Goal: Book appointment/travel/reservation

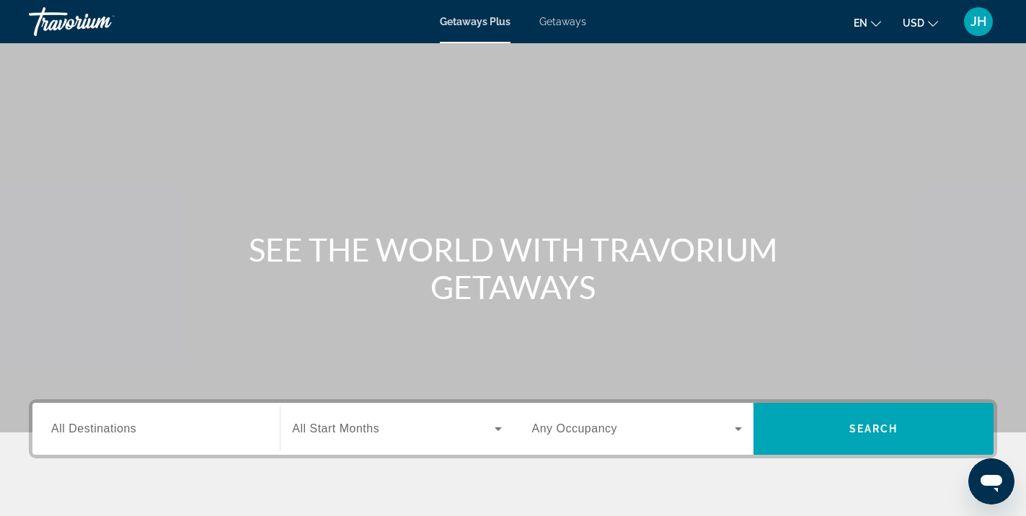
click at [876, 23] on icon "Change language" at bounding box center [876, 24] width 10 height 10
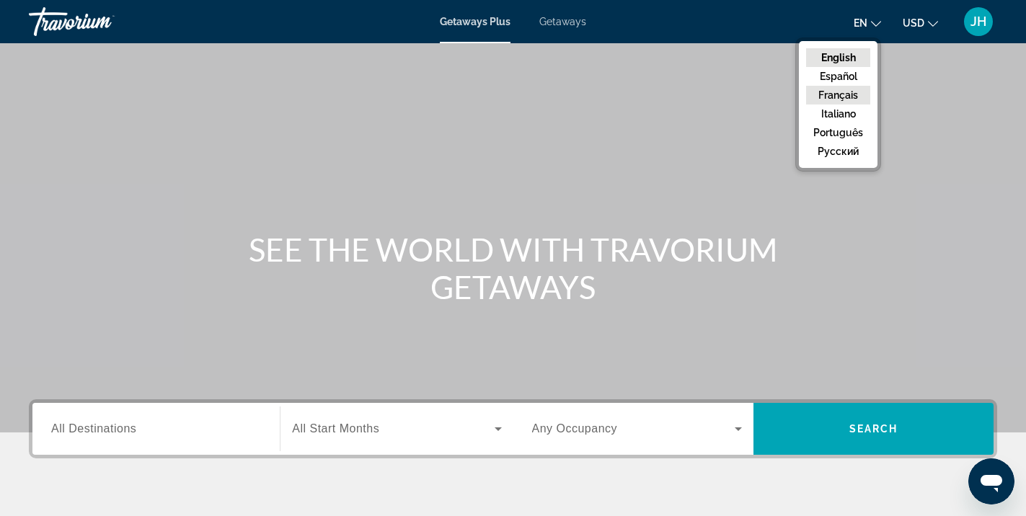
click at [845, 96] on button "Français" at bounding box center [838, 95] width 64 height 19
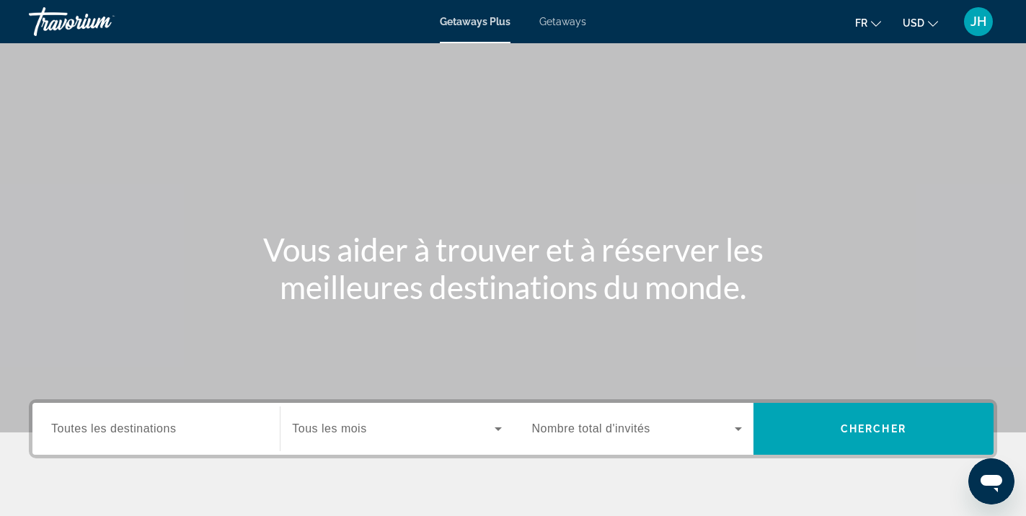
click at [936, 25] on icon "Change currency" at bounding box center [933, 24] width 10 height 10
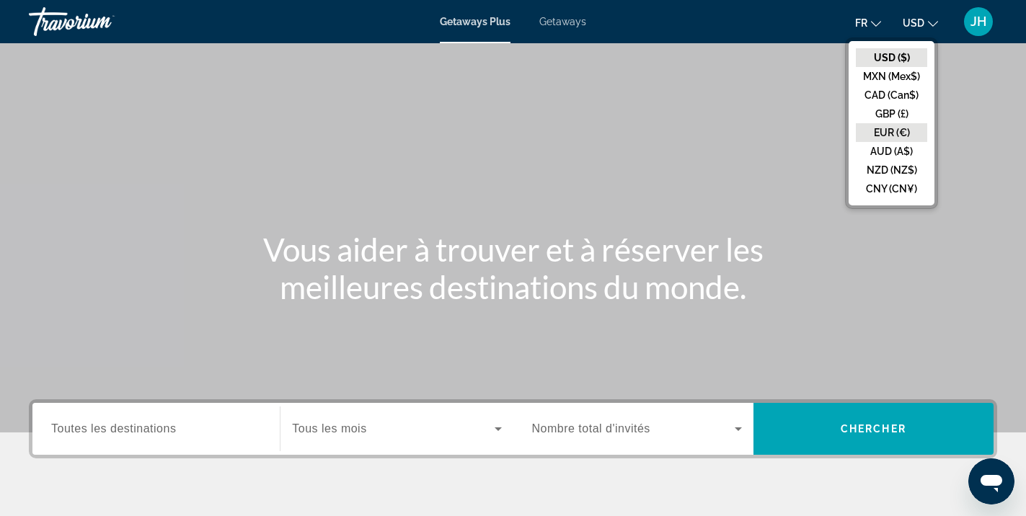
click at [890, 134] on button "EUR (€)" at bounding box center [891, 132] width 71 height 19
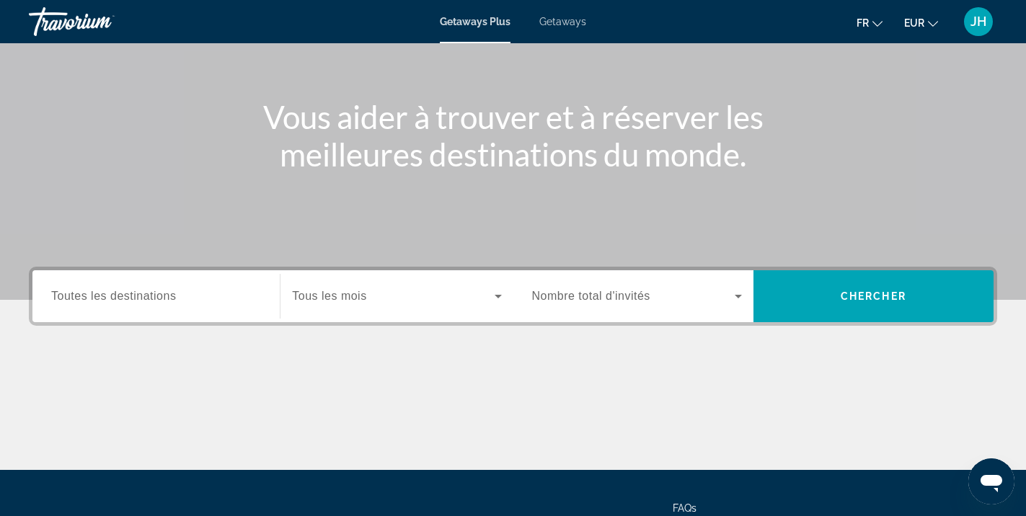
scroll to position [144, 0]
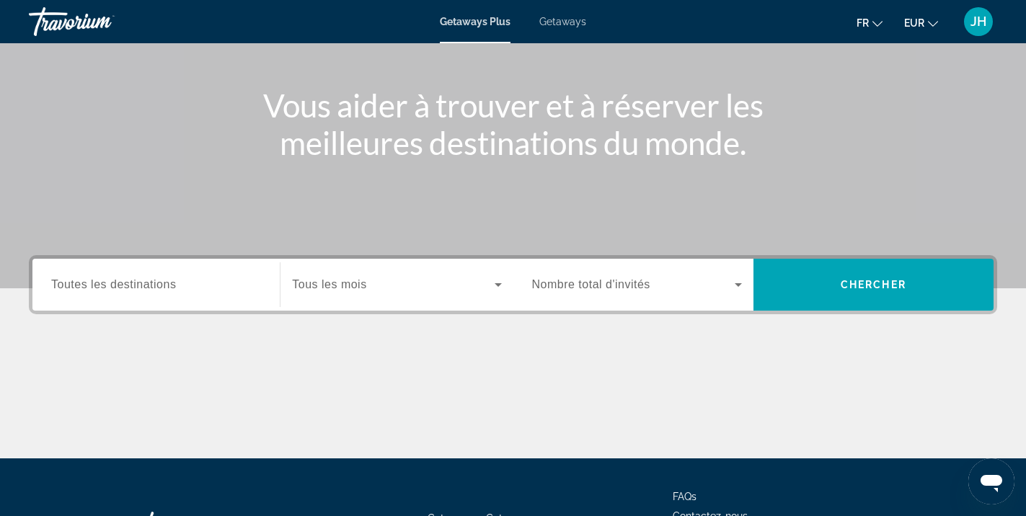
click at [146, 287] on span "Toutes les destinations" at bounding box center [113, 284] width 125 height 12
click at [146, 287] on input "Destination Toutes les destinations" at bounding box center [156, 285] width 210 height 17
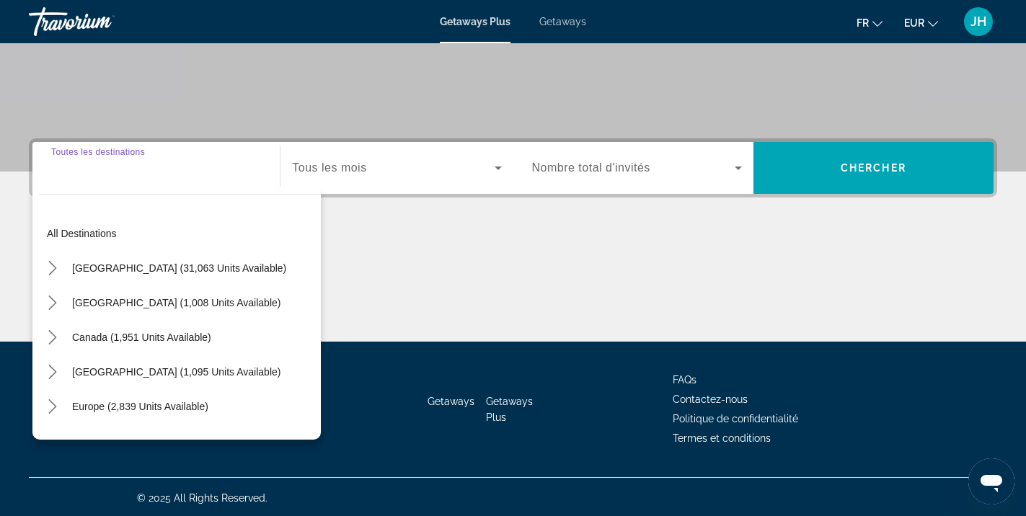
scroll to position [263, 0]
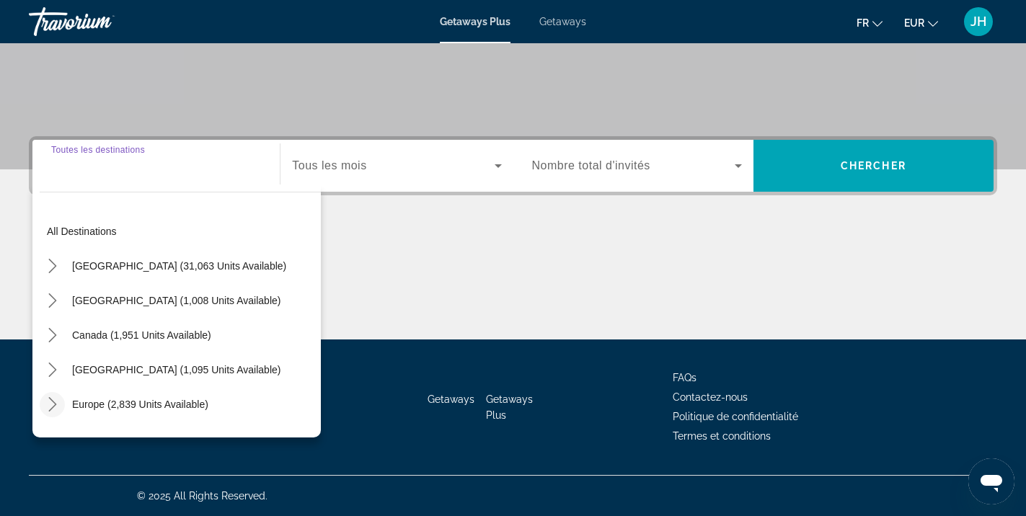
click at [53, 405] on icon "Toggle Europe (2,839 units available) submenu" at bounding box center [52, 404] width 14 height 14
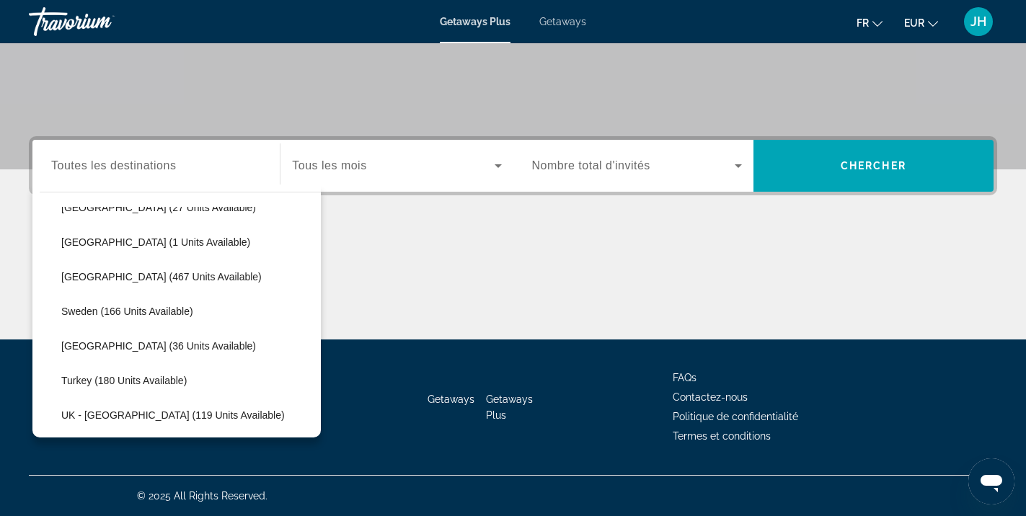
scroll to position [613, 0]
click at [149, 318] on span "Select destination: Sweden (166 units available)" at bounding box center [187, 311] width 267 height 35
type input "**********"
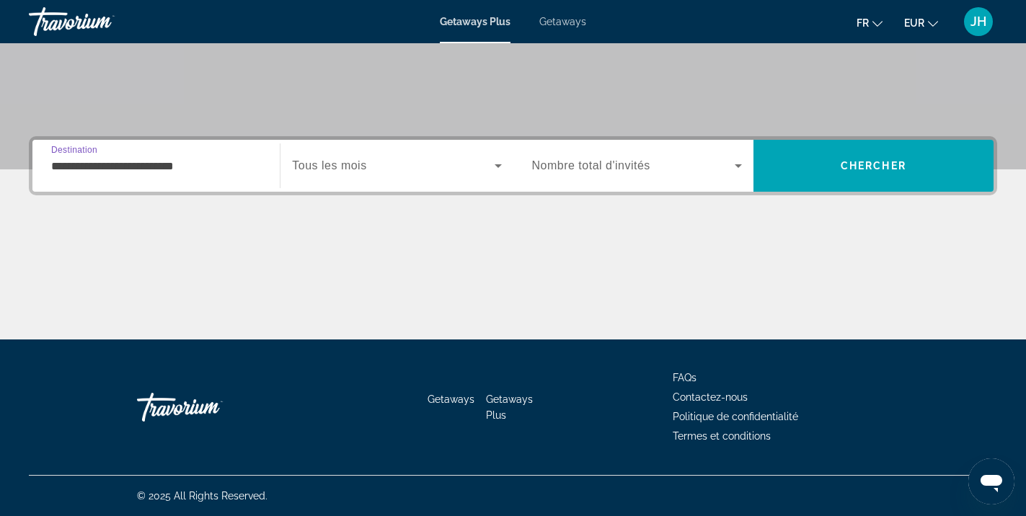
click at [365, 170] on span "Tous les mois" at bounding box center [329, 165] width 74 height 12
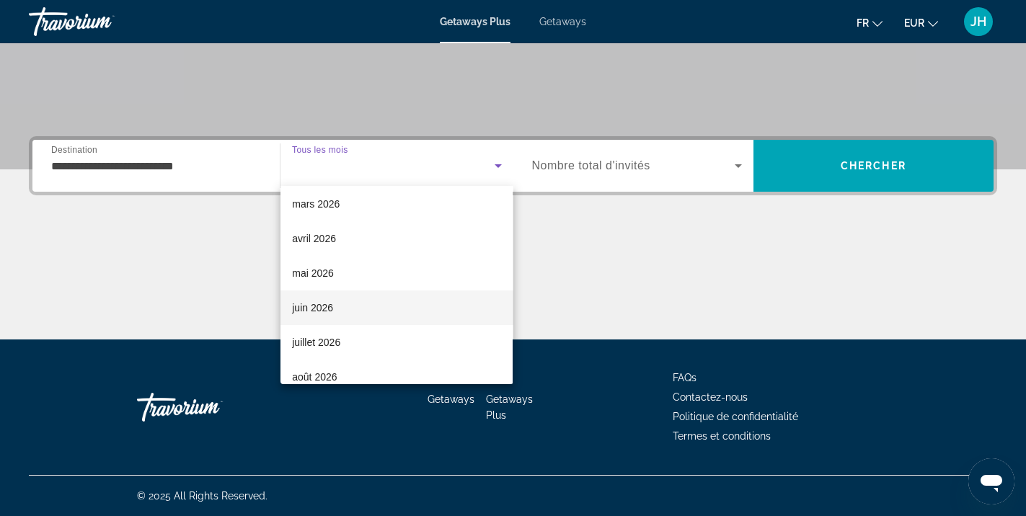
scroll to position [216, 0]
click at [343, 314] on mat-option "juin 2026" at bounding box center [397, 304] width 232 height 35
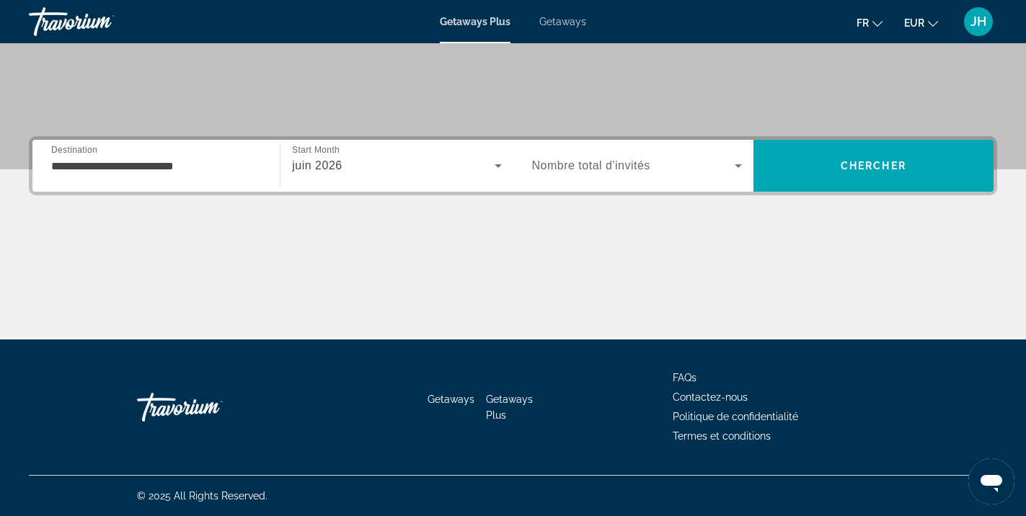
click at [608, 172] on label "Occupancy Nombre total d'invités" at bounding box center [591, 165] width 118 height 13
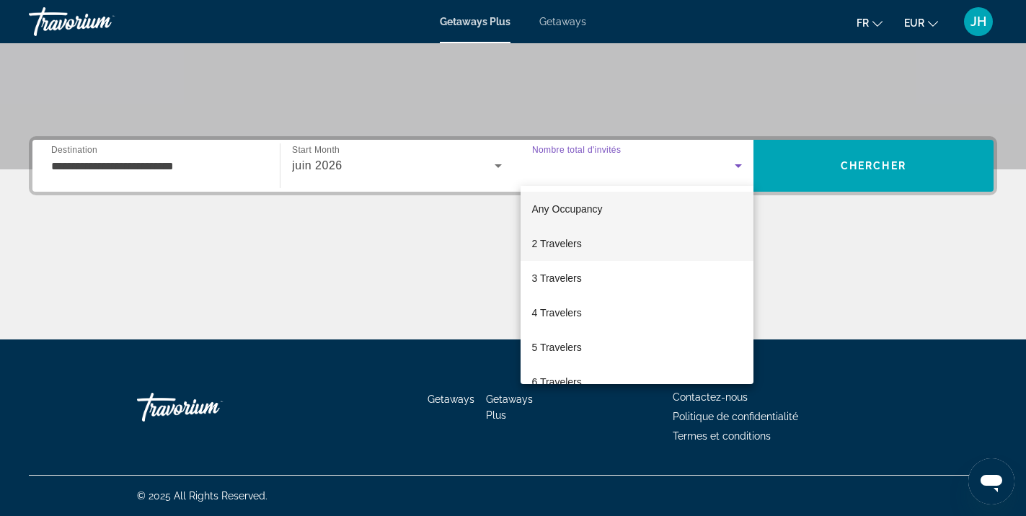
click at [594, 257] on mat-option "2 Travelers" at bounding box center [637, 244] width 233 height 35
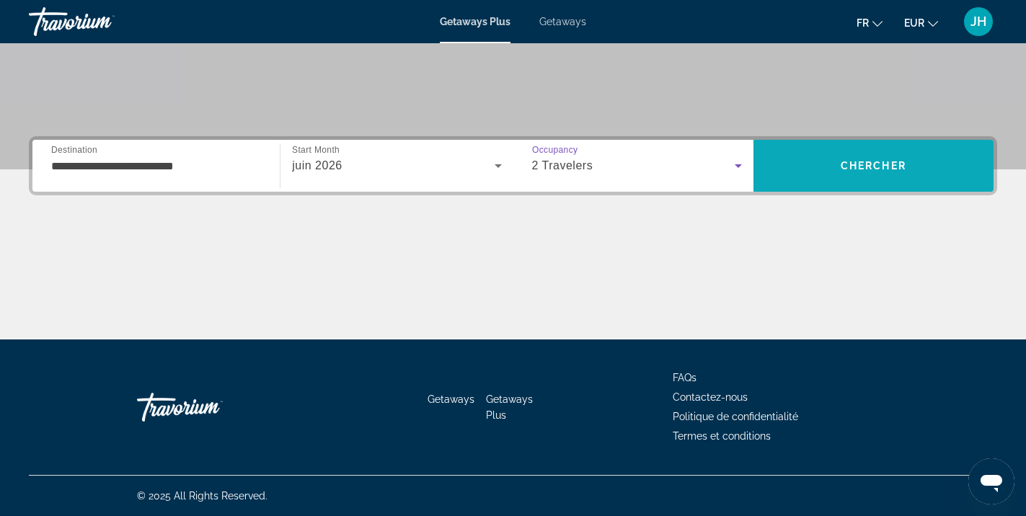
click at [870, 172] on span "Search" at bounding box center [874, 166] width 240 height 35
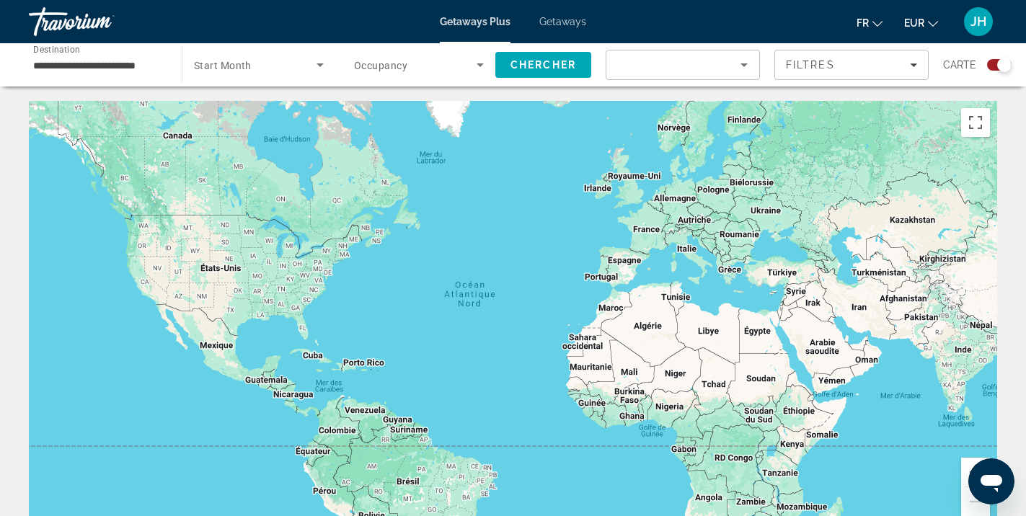
click at [138, 69] on input "**********" at bounding box center [98, 65] width 130 height 17
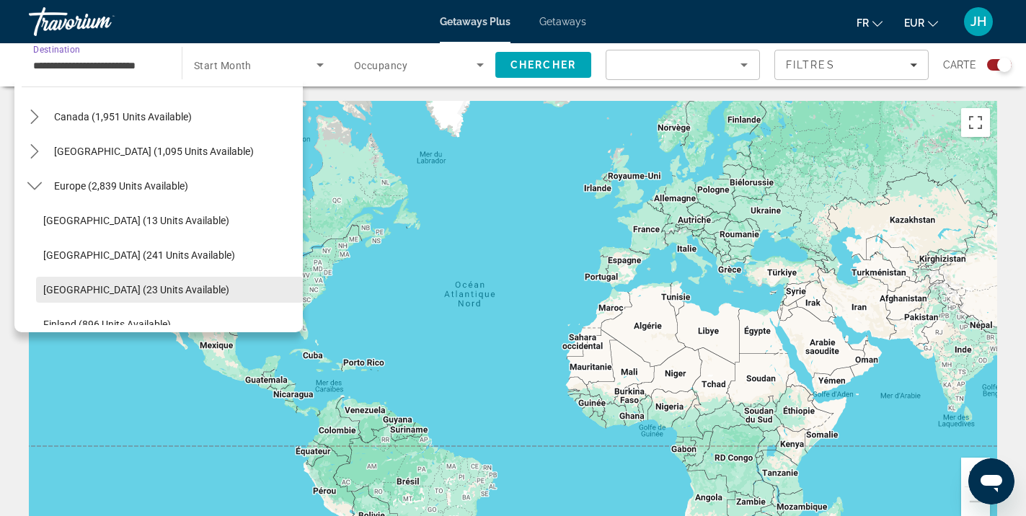
scroll to position [100, 0]
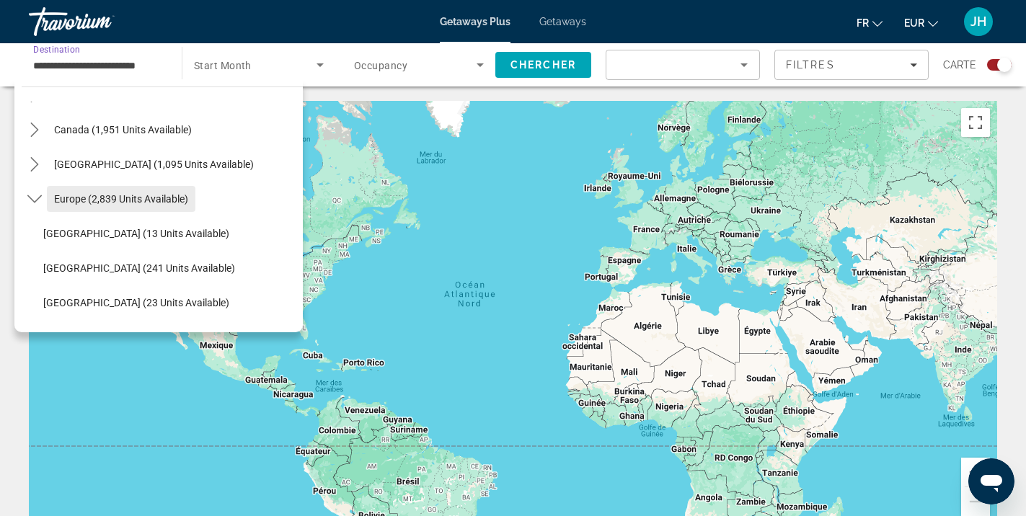
click at [131, 203] on span "Europe (2,839 units available)" at bounding box center [121, 199] width 134 height 12
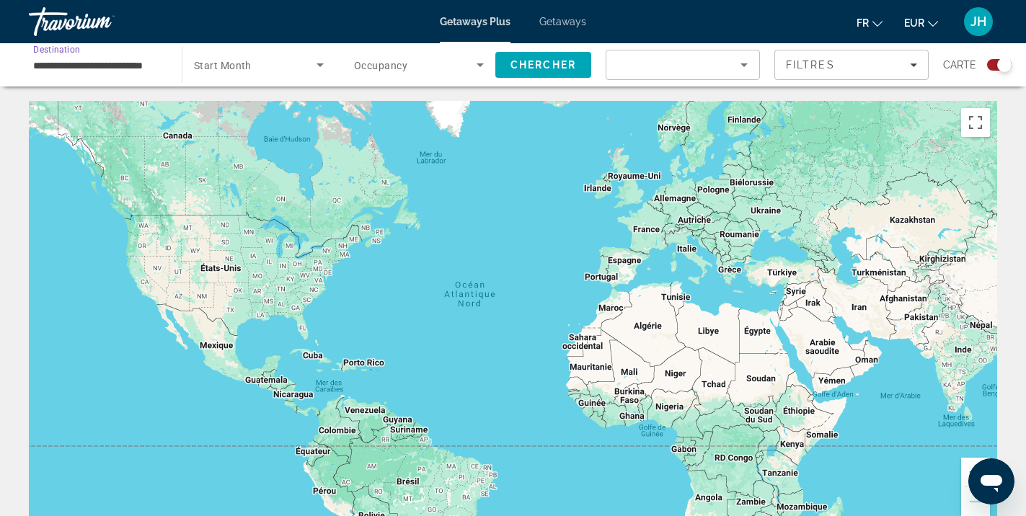
click at [84, 79] on div "**********" at bounding box center [98, 65] width 130 height 41
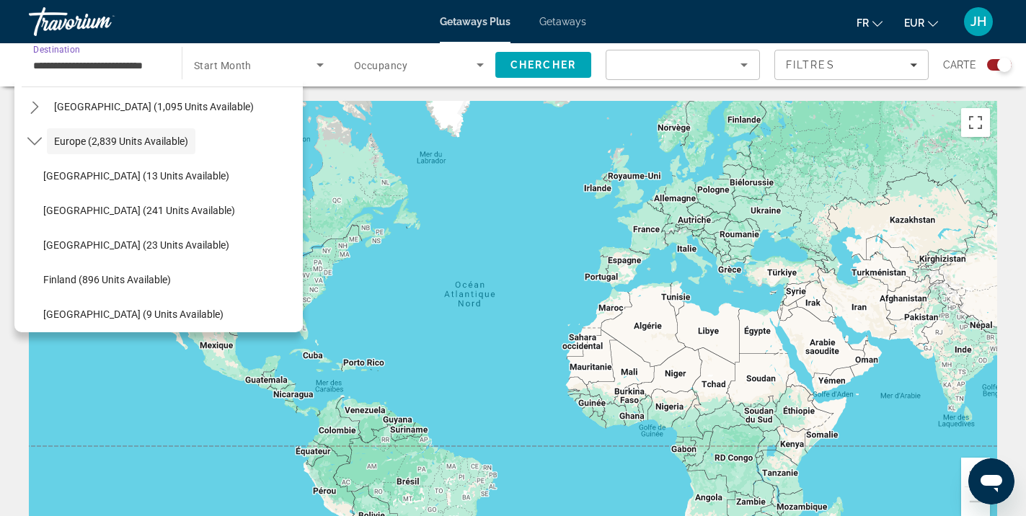
scroll to position [0, 0]
click at [246, 65] on span "Start Month" at bounding box center [223, 66] width 58 height 12
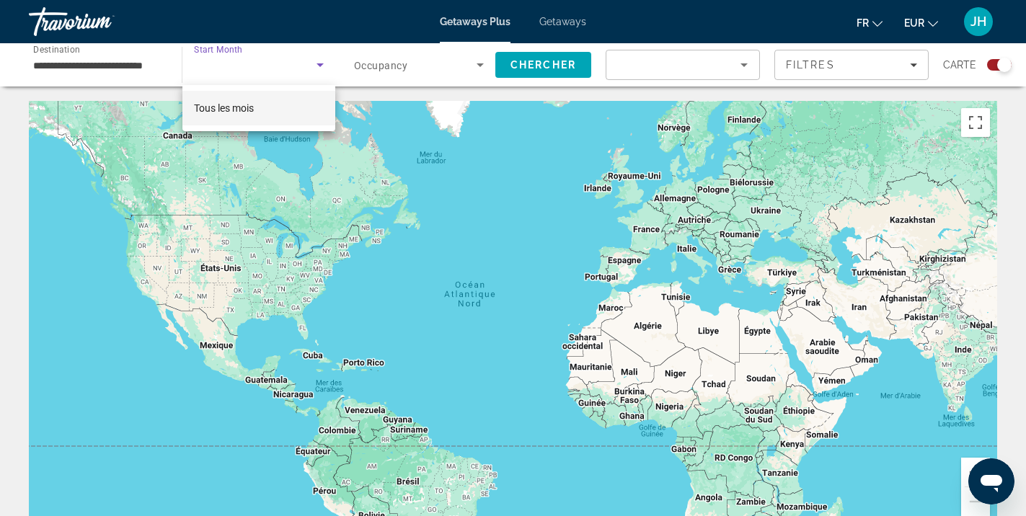
click at [245, 105] on span "Tous les mois" at bounding box center [224, 108] width 60 height 12
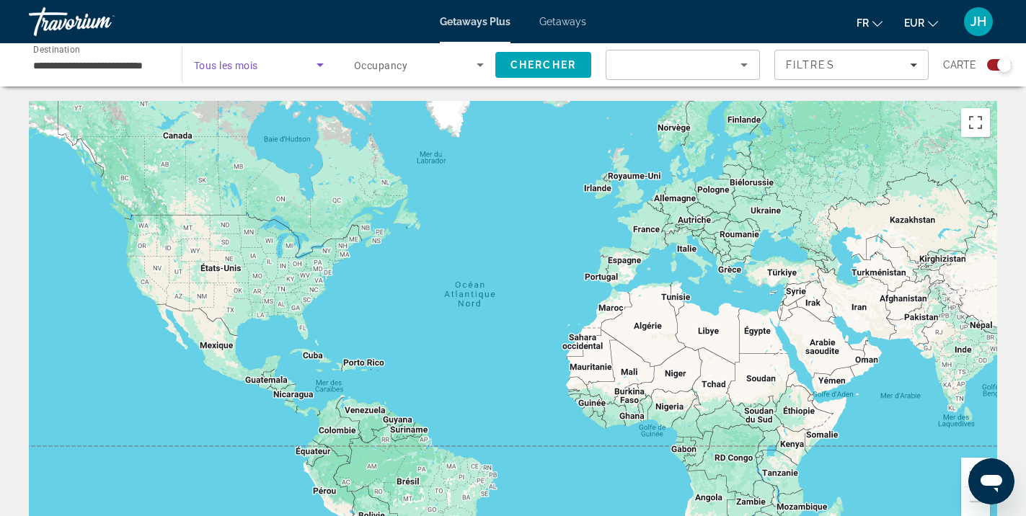
click at [113, 63] on input "**********" at bounding box center [98, 65] width 130 height 17
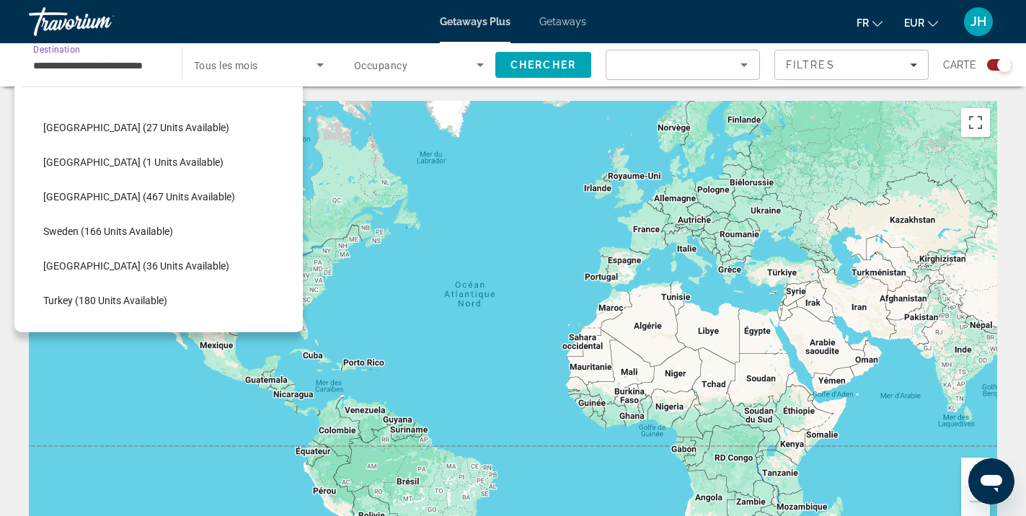
scroll to position [591, 0]
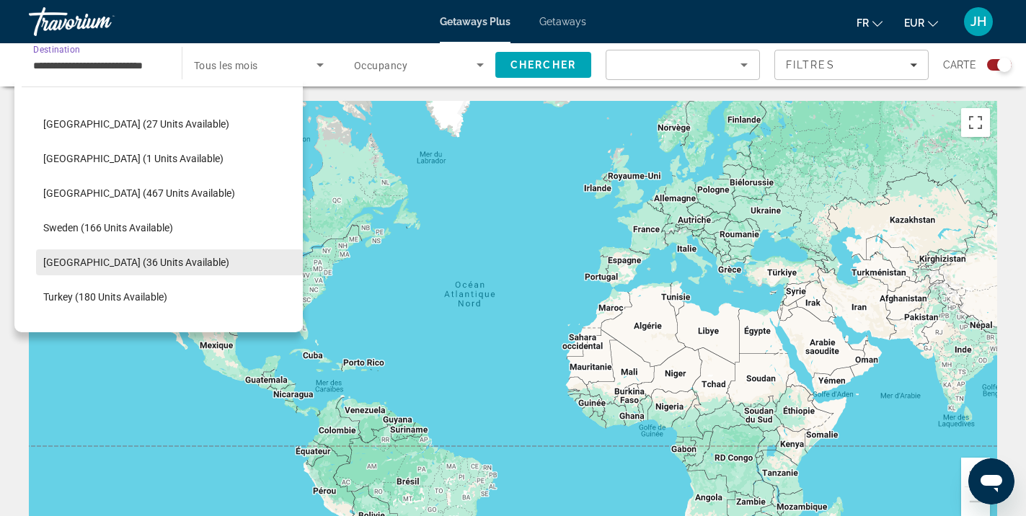
click at [107, 263] on span "[GEOGRAPHIC_DATA] (36 units available)" at bounding box center [136, 263] width 186 height 12
type input "**********"
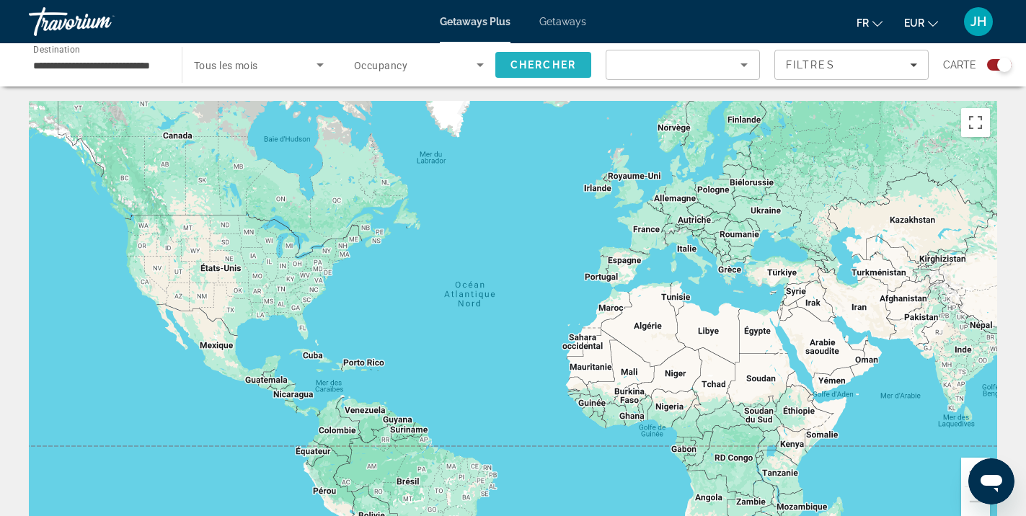
click at [558, 70] on span "Chercher" at bounding box center [544, 65] width 66 height 12
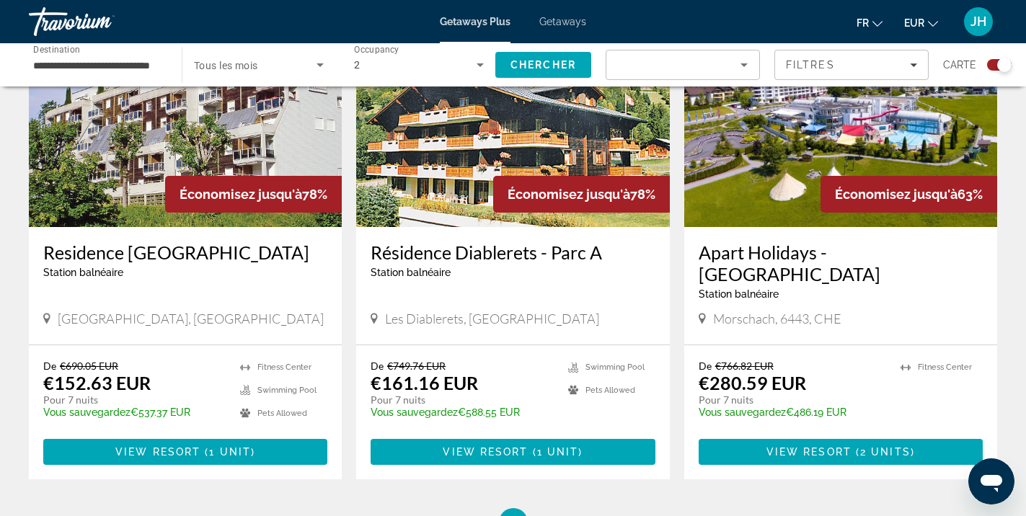
scroll to position [1082, 0]
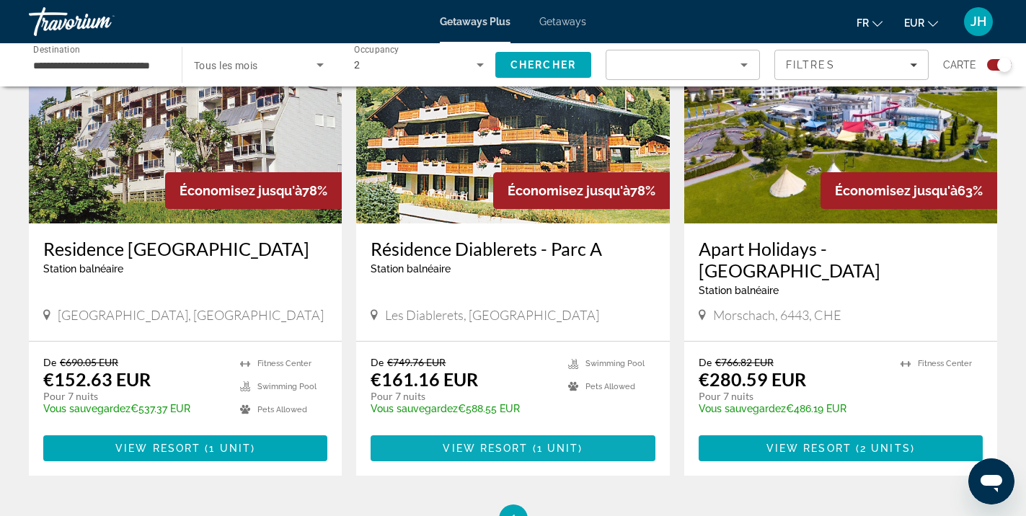
click at [514, 443] on span "View Resort" at bounding box center [485, 449] width 85 height 12
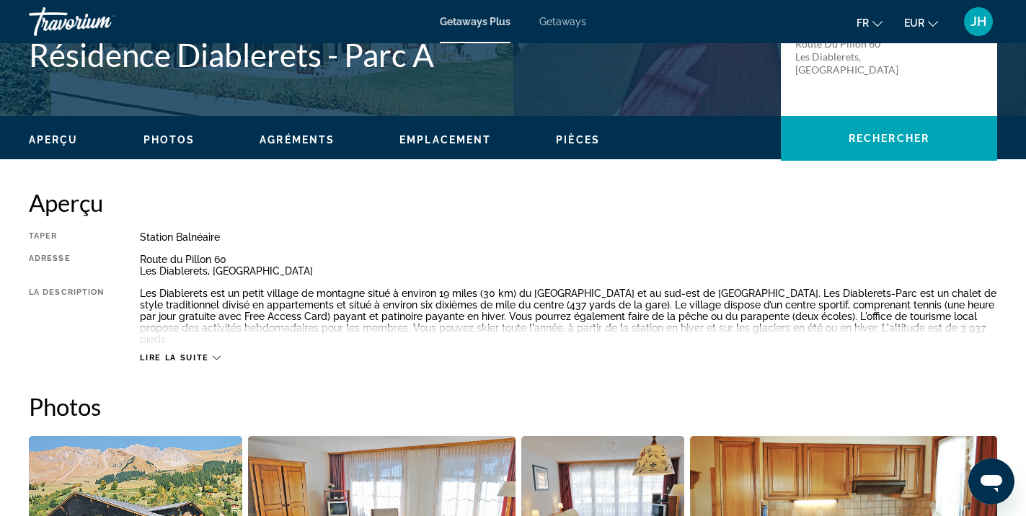
scroll to position [361, 0]
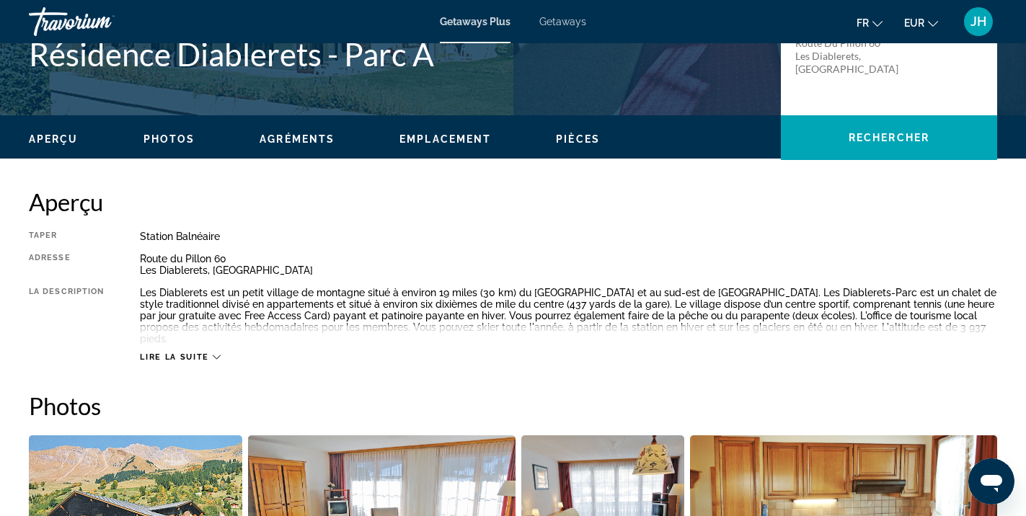
click at [207, 353] on span "Lire la suite" at bounding box center [174, 357] width 69 height 9
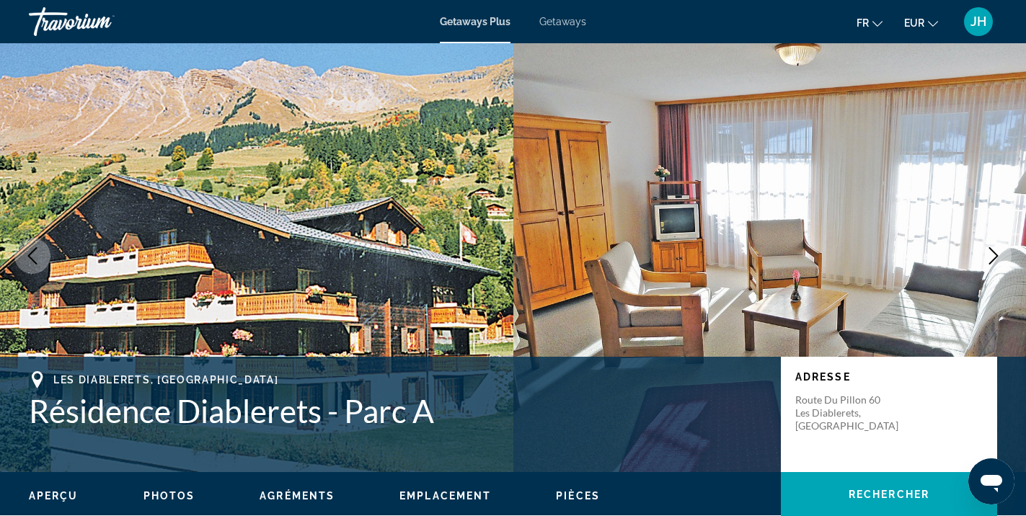
scroll to position [0, 0]
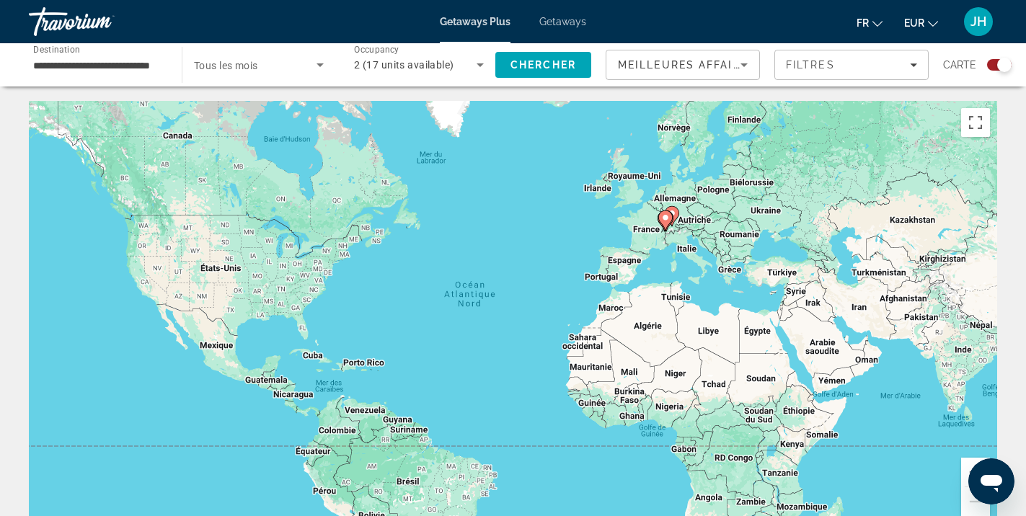
click at [142, 67] on input "**********" at bounding box center [98, 65] width 130 height 17
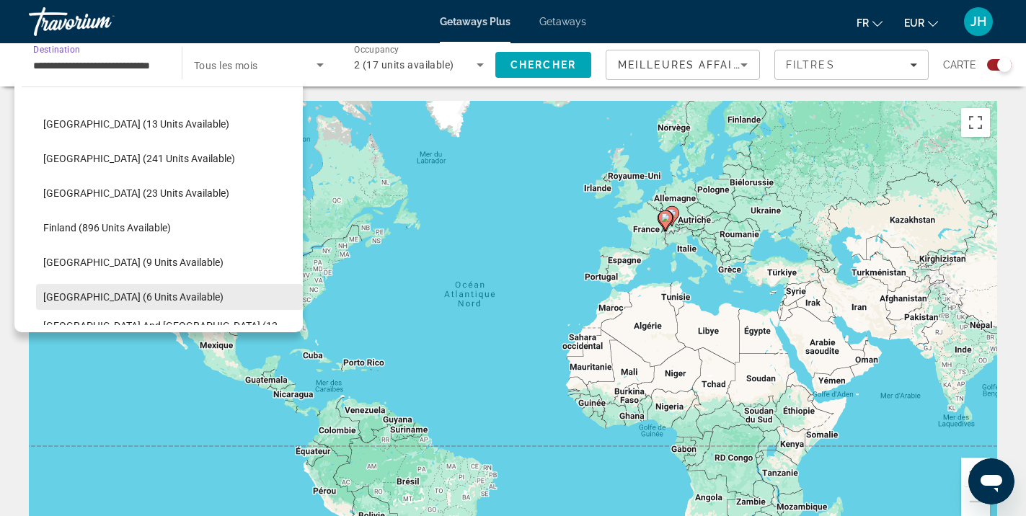
scroll to position [207, 0]
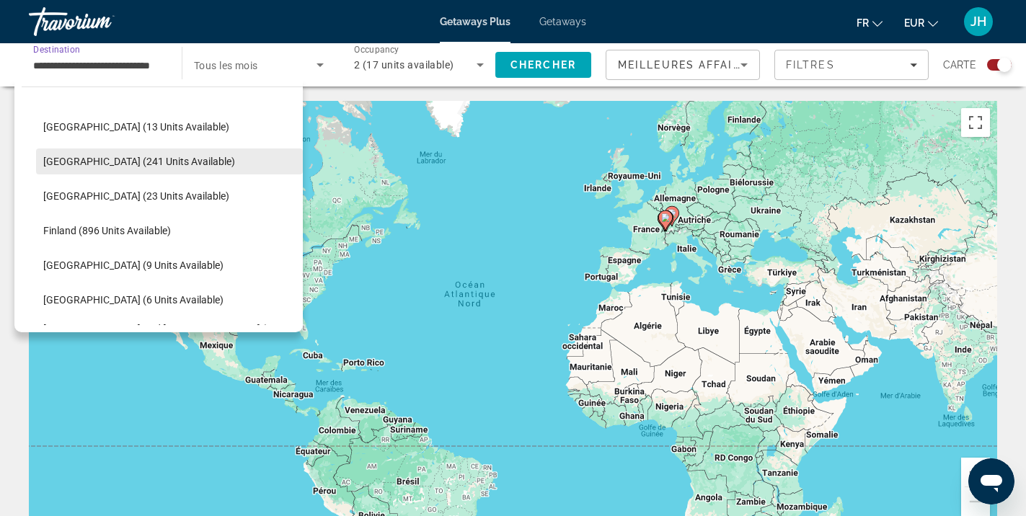
click at [94, 164] on span "[GEOGRAPHIC_DATA] (241 units available)" at bounding box center [139, 162] width 192 height 12
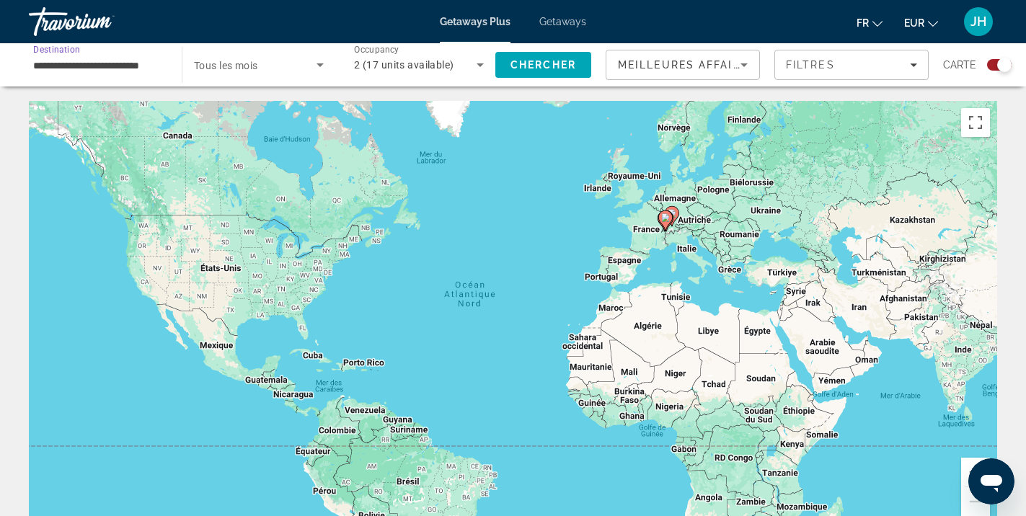
click at [323, 71] on icon "Search widget" at bounding box center [320, 64] width 17 height 17
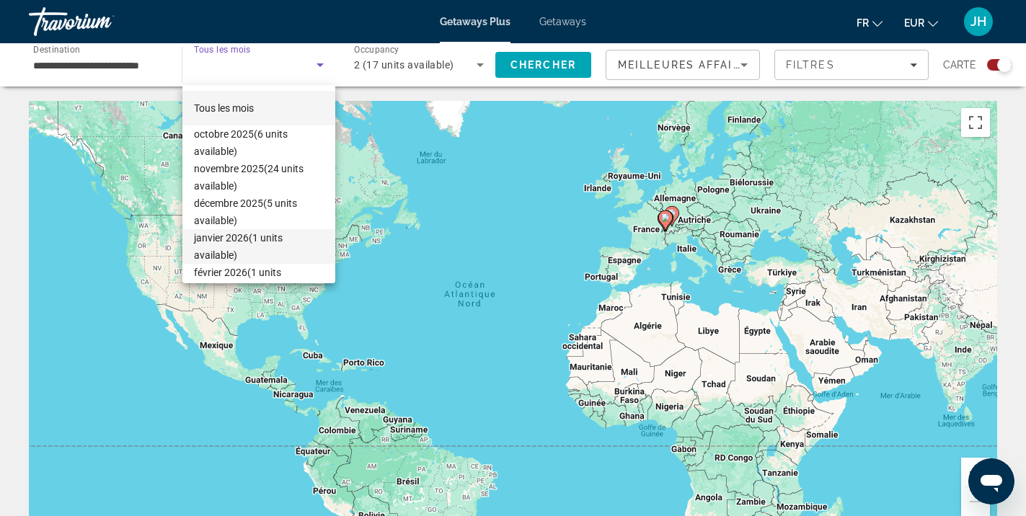
click at [260, 244] on span "[DATE] (1 units available)" at bounding box center [259, 246] width 130 height 35
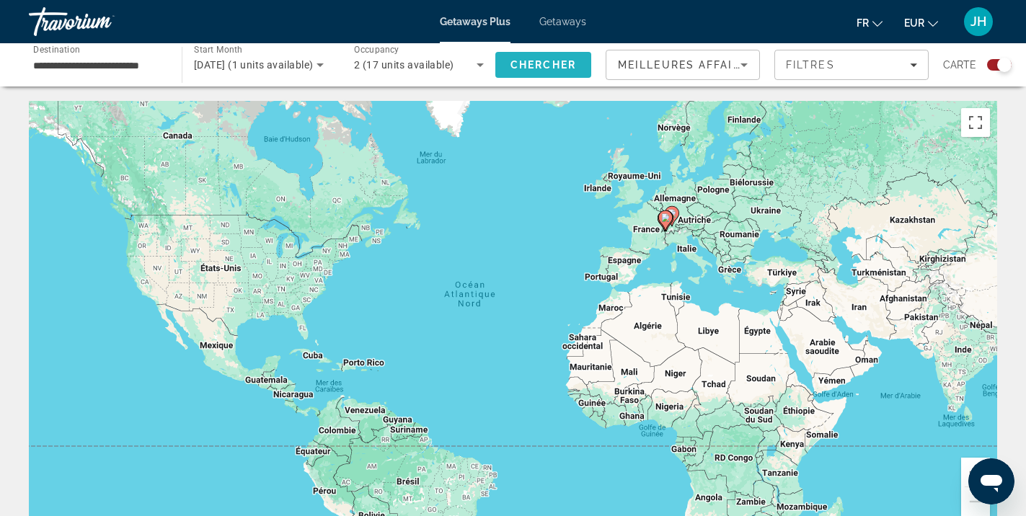
click at [535, 68] on span "Chercher" at bounding box center [544, 65] width 66 height 12
click at [273, 66] on div "janvier 2026" at bounding box center [255, 64] width 123 height 17
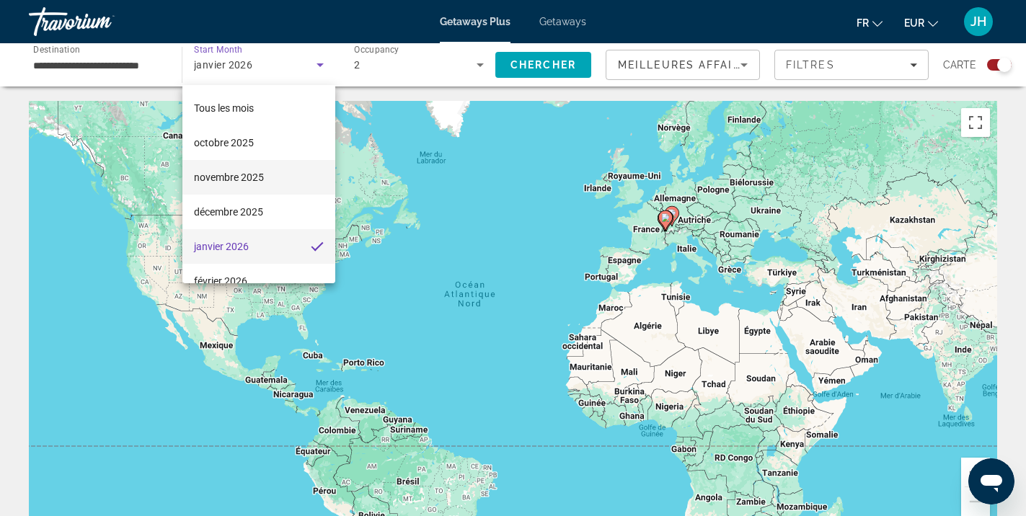
scroll to position [21, 0]
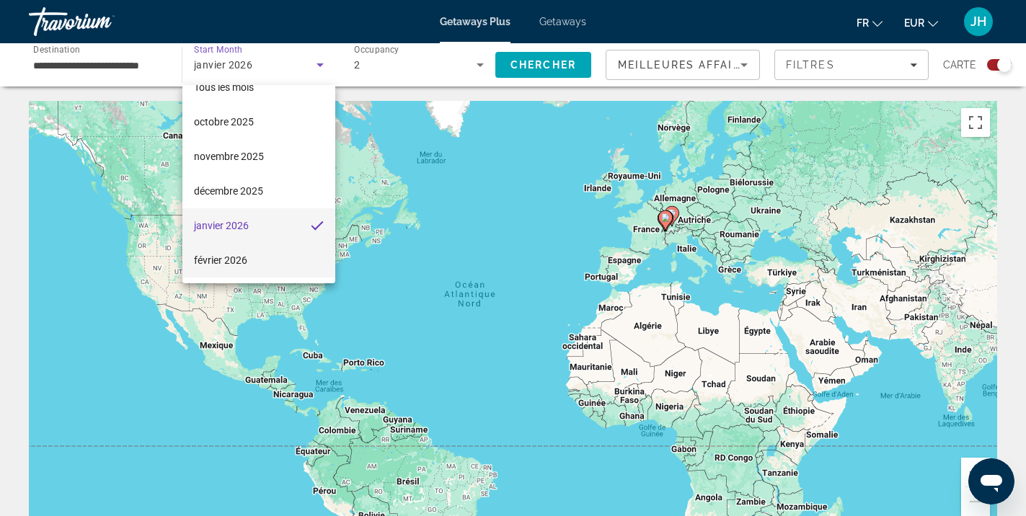
click at [233, 263] on span "février 2026" at bounding box center [220, 260] width 53 height 17
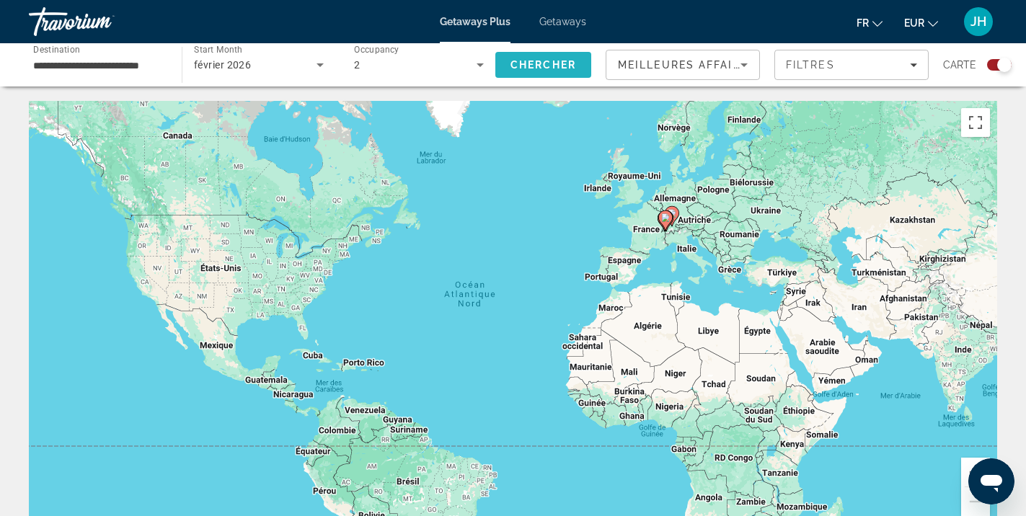
click at [529, 78] on span "Search" at bounding box center [544, 65] width 96 height 35
click at [435, 57] on div "2" at bounding box center [415, 64] width 123 height 17
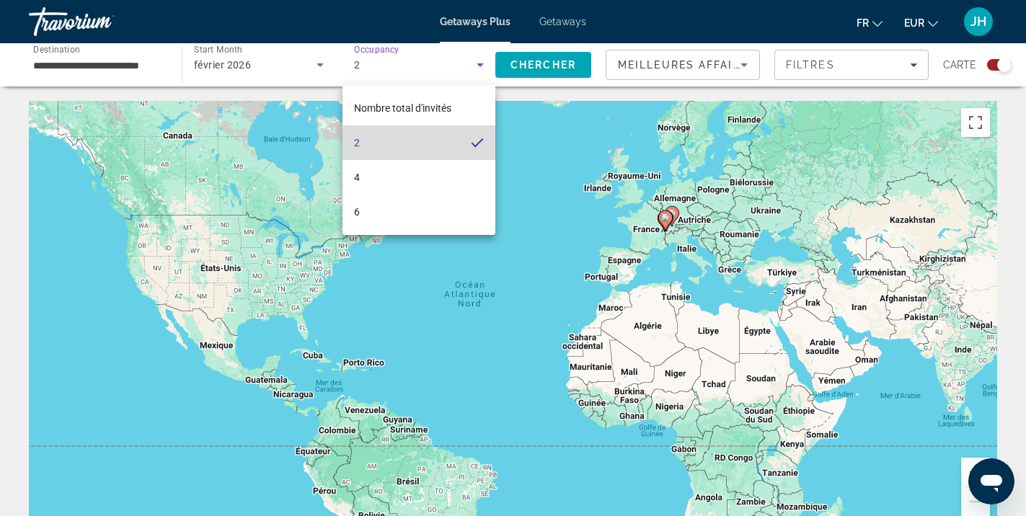
click at [428, 133] on mat-option "2" at bounding box center [419, 143] width 153 height 35
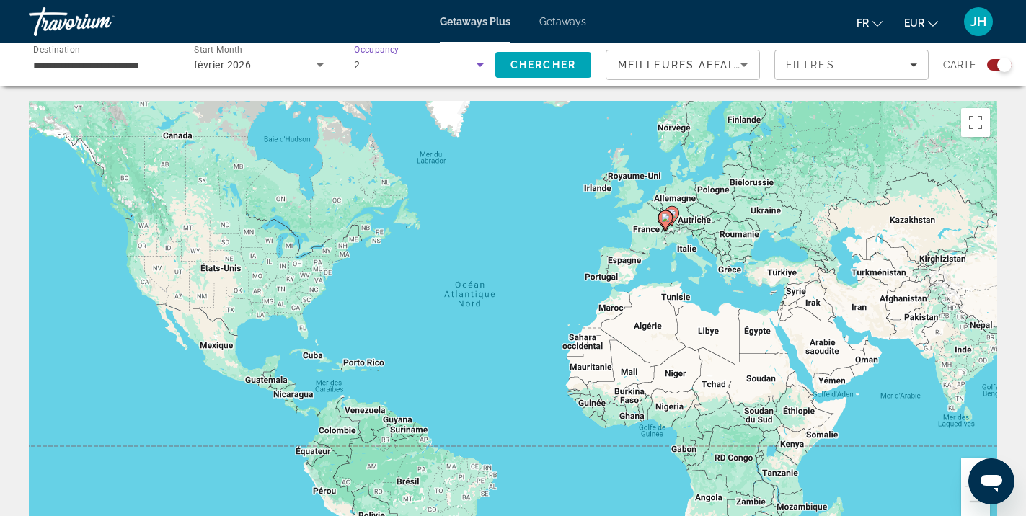
click at [457, 72] on div "2" at bounding box center [415, 64] width 123 height 17
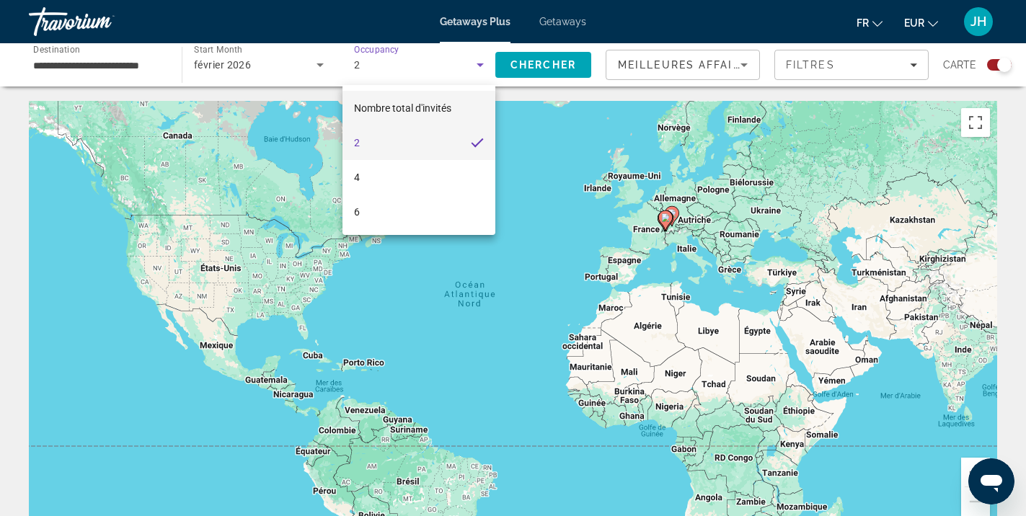
click at [445, 100] on span "Nombre total d'invités" at bounding box center [402, 108] width 97 height 17
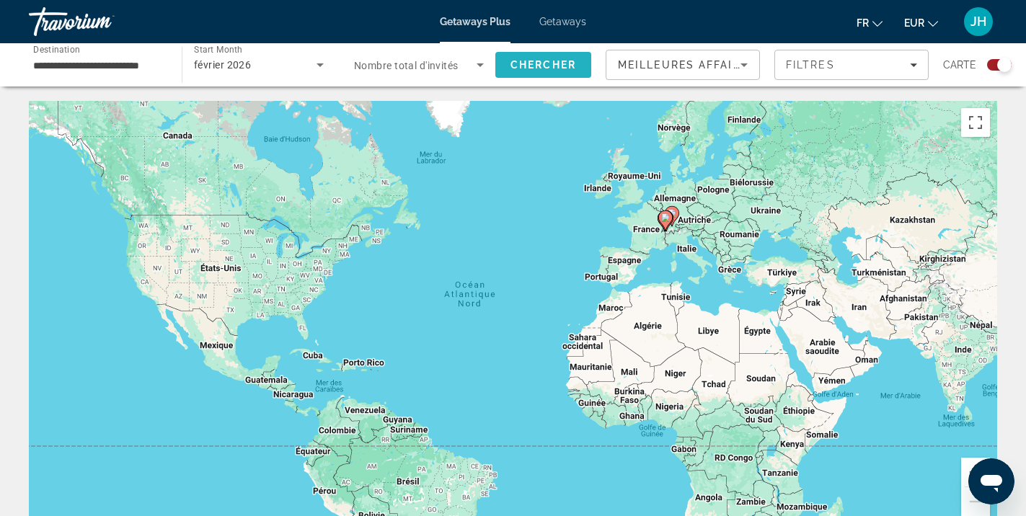
click at [530, 70] on span "Chercher" at bounding box center [544, 65] width 66 height 12
click at [99, 64] on input "**********" at bounding box center [98, 65] width 130 height 17
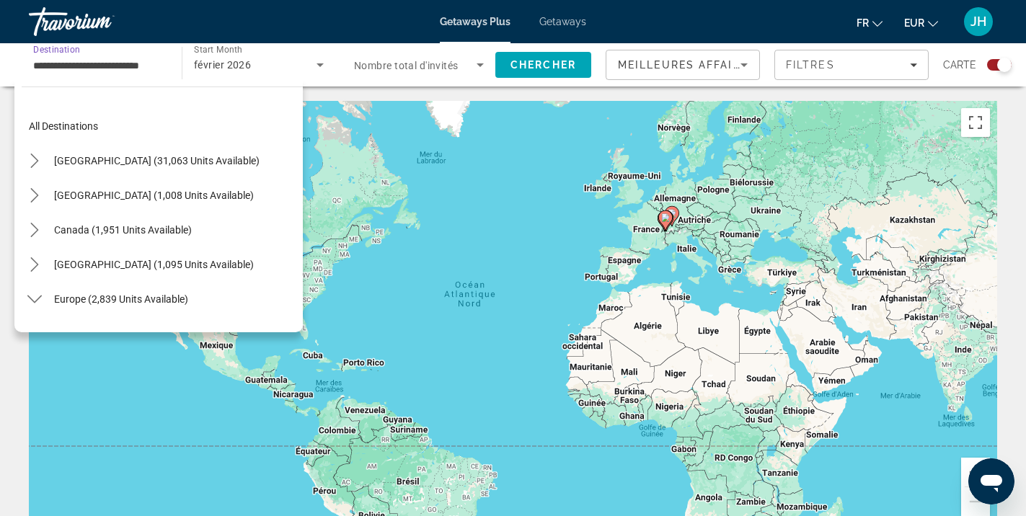
scroll to position [155, 0]
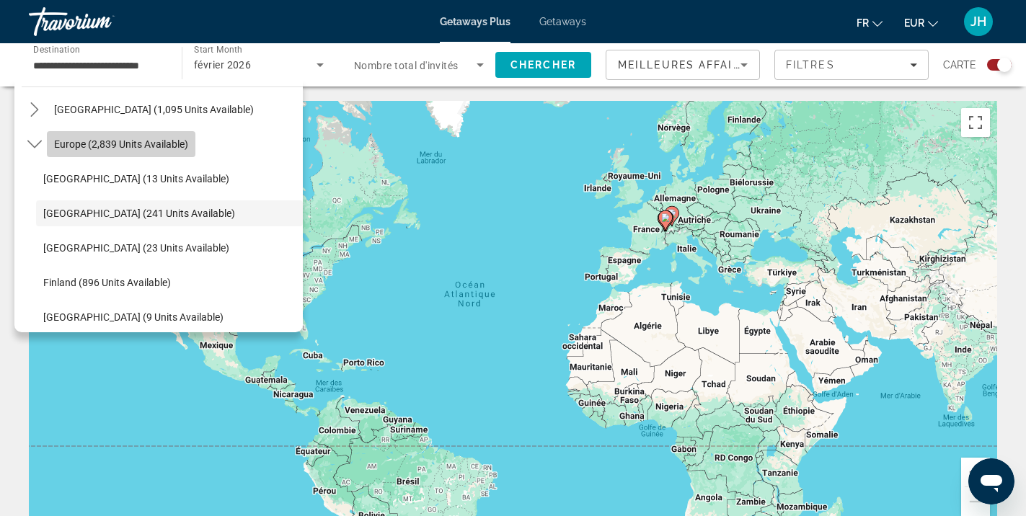
click at [71, 143] on span "Europe (2,839 units available)" at bounding box center [121, 144] width 134 height 12
type input "**********"
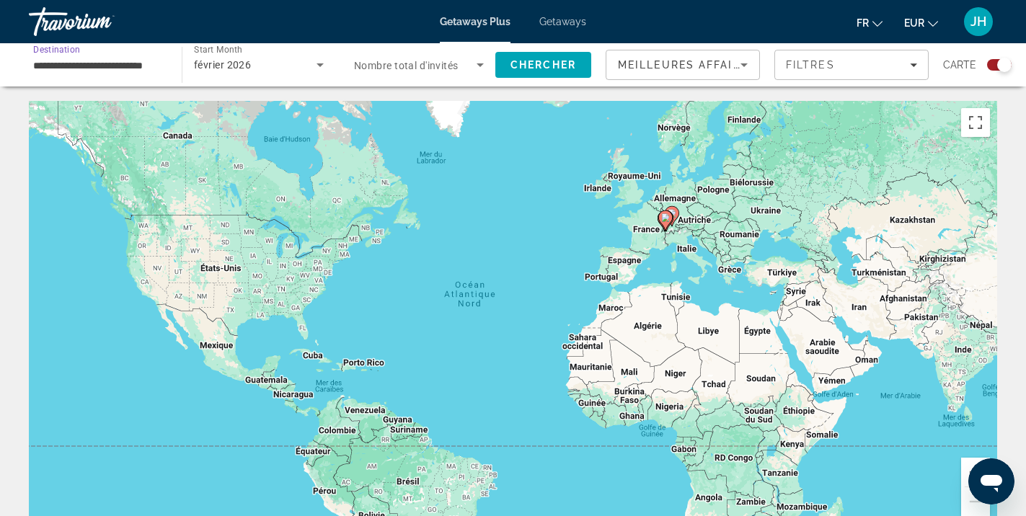
click at [302, 67] on div "février 2026" at bounding box center [255, 64] width 123 height 17
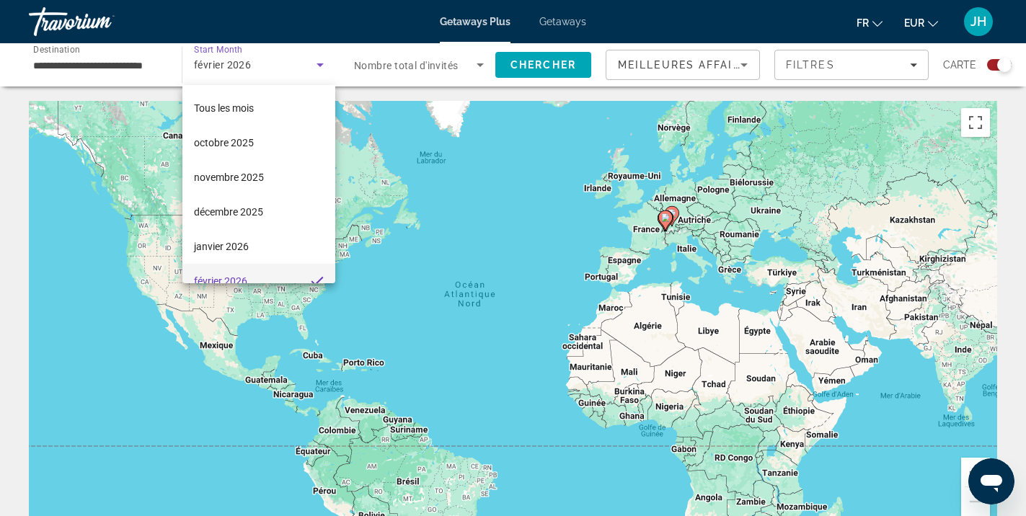
scroll to position [15, 0]
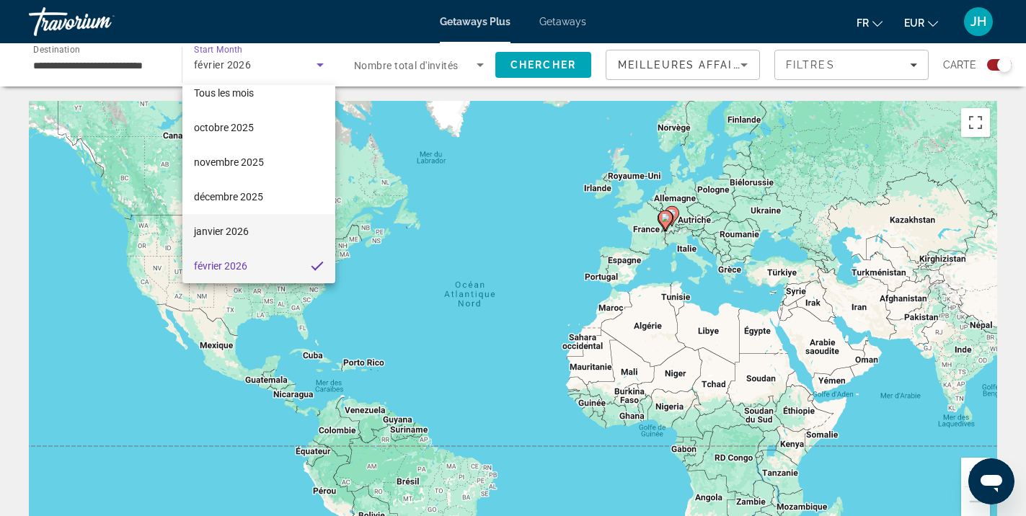
click at [258, 226] on mat-option "janvier 2026" at bounding box center [259, 231] width 153 height 35
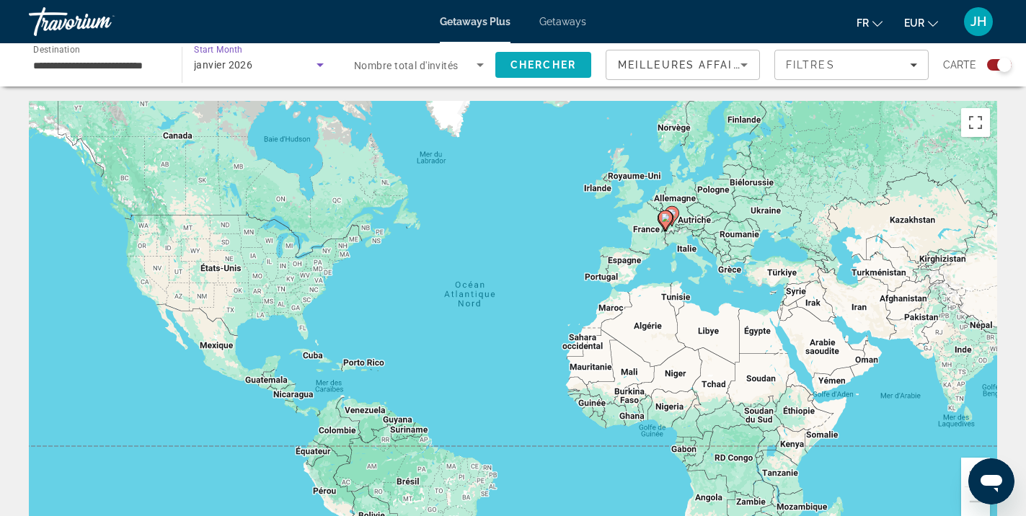
click at [553, 63] on span "Chercher" at bounding box center [544, 65] width 66 height 12
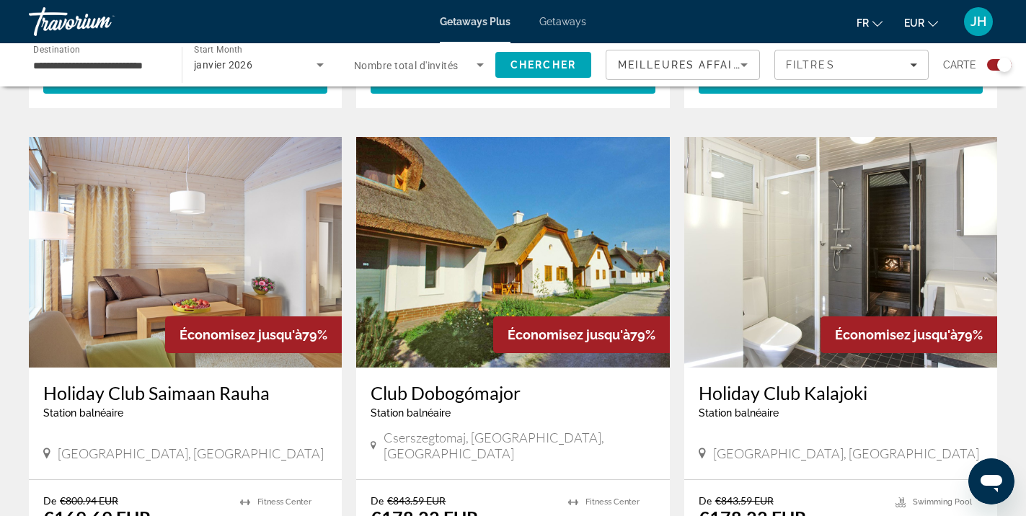
scroll to position [577, 0]
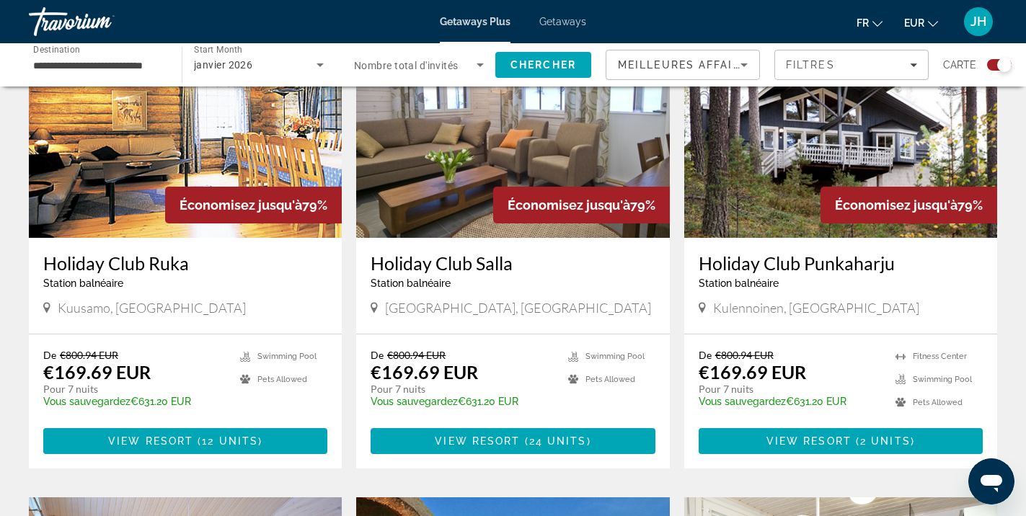
click at [444, 63] on span "Nombre total d'invités" at bounding box center [406, 66] width 105 height 12
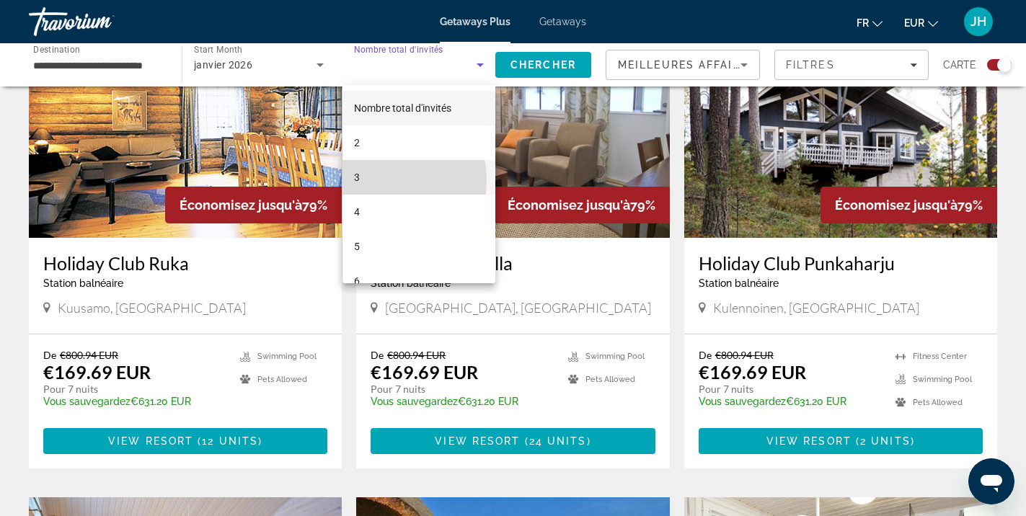
click at [378, 180] on mat-option "3" at bounding box center [419, 177] width 153 height 35
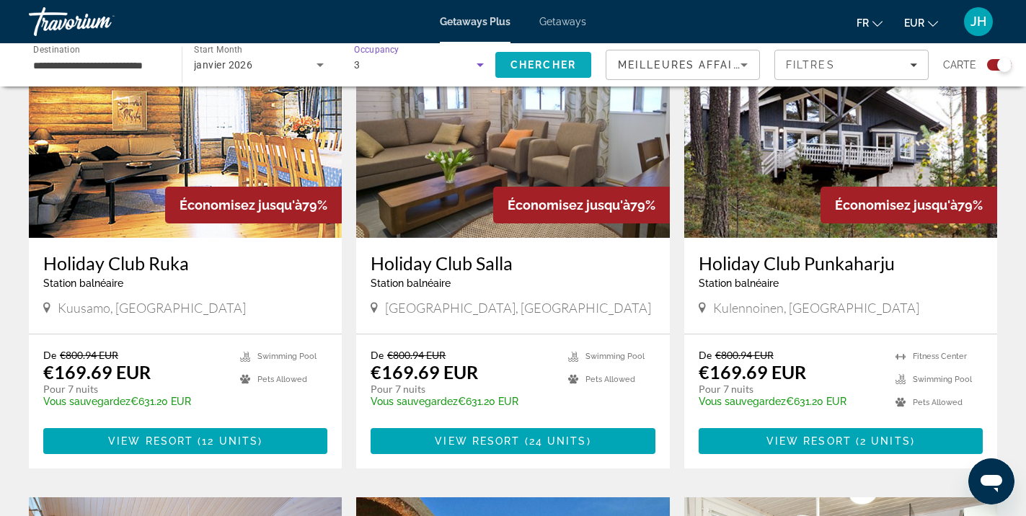
click at [555, 58] on span "Search" at bounding box center [544, 65] width 96 height 35
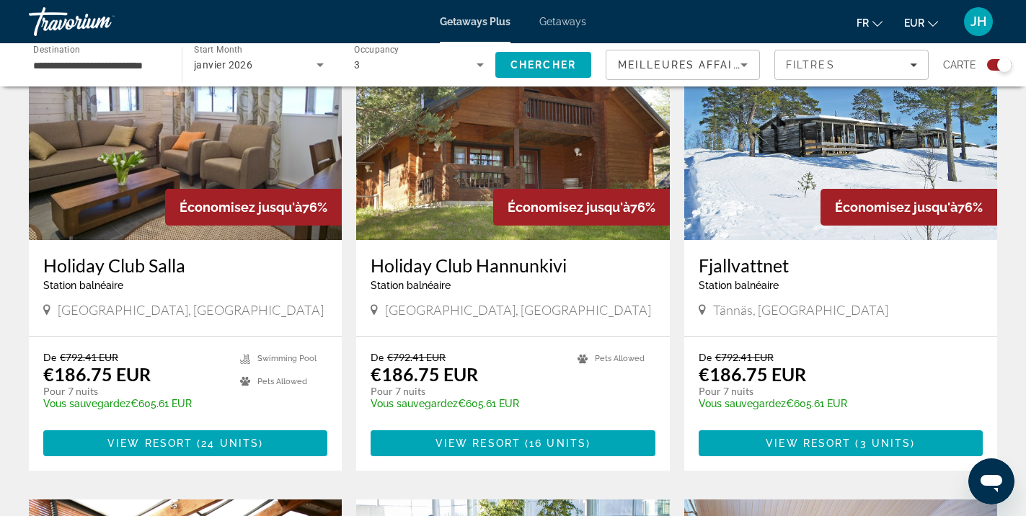
scroll to position [577, 0]
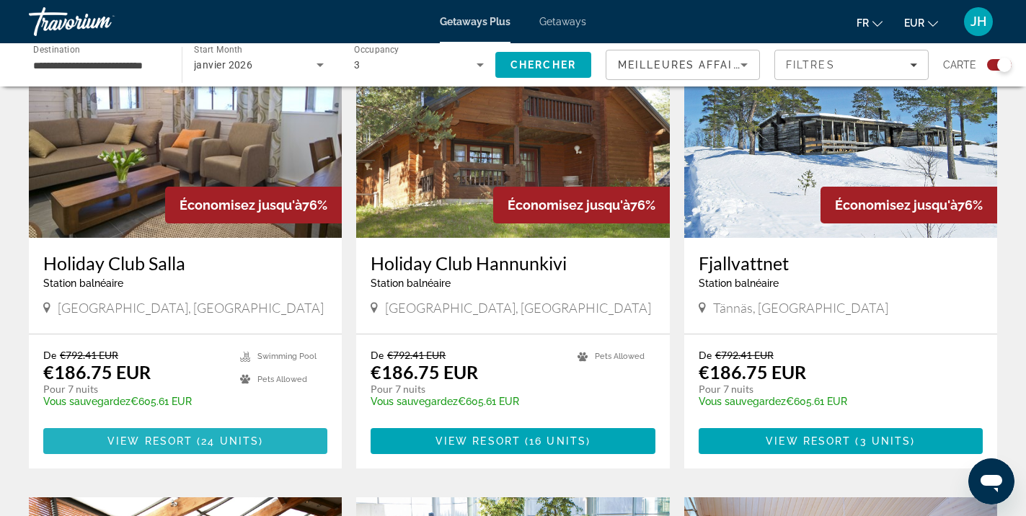
click at [203, 433] on span "Main content" at bounding box center [185, 441] width 284 height 35
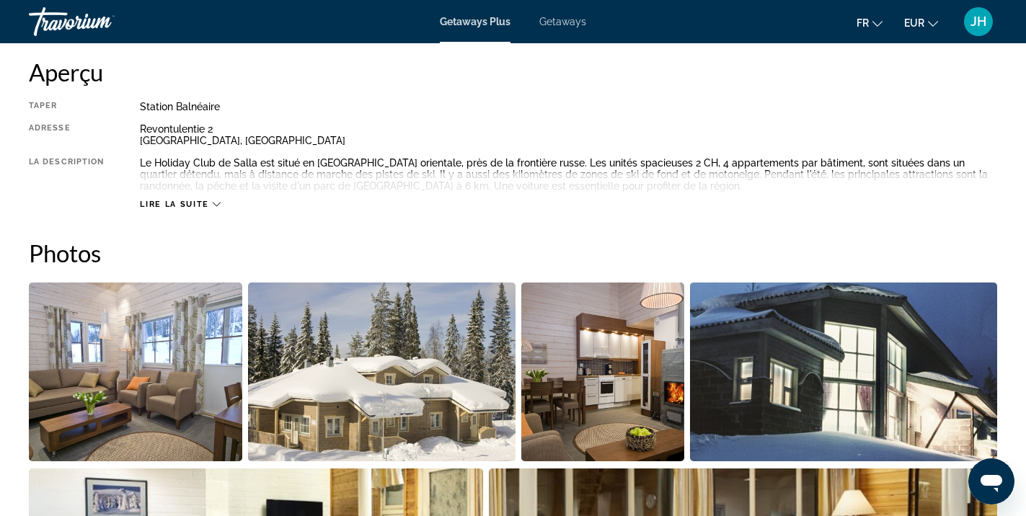
scroll to position [505, 0]
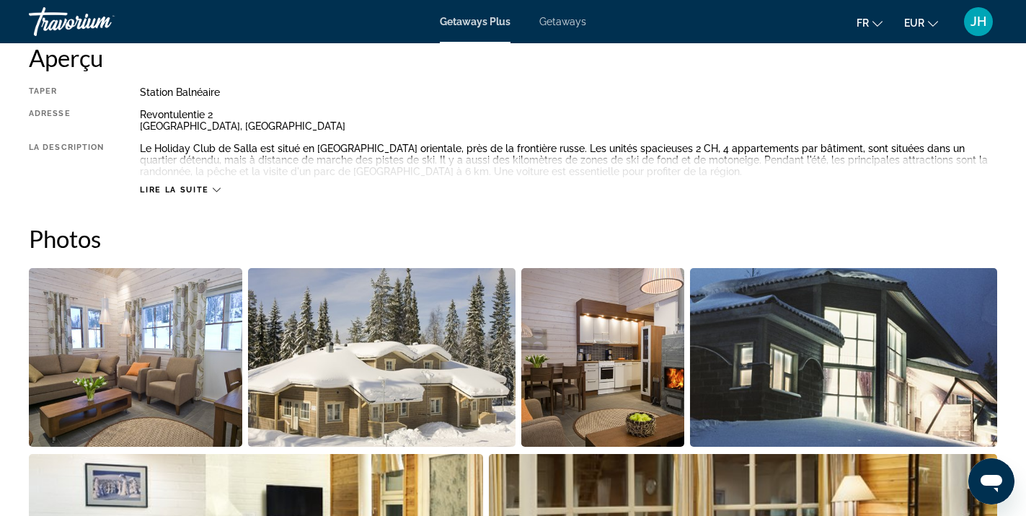
click at [184, 188] on span "Lire la suite" at bounding box center [174, 189] width 69 height 9
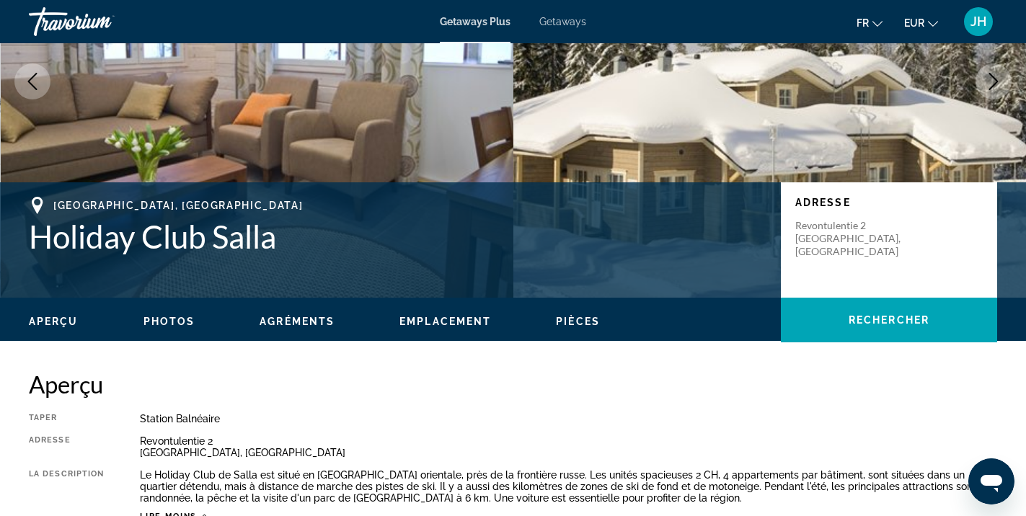
scroll to position [144, 0]
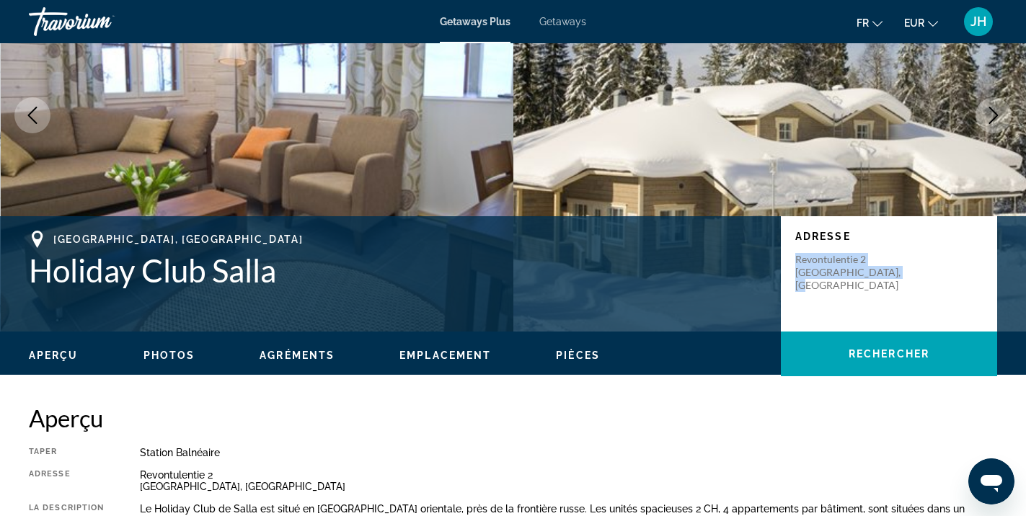
drag, startPoint x: 881, startPoint y: 273, endPoint x: 786, endPoint y: 260, distance: 96.1
click at [786, 260] on div "Adresse [STREET_ADDRESS]" at bounding box center [889, 273] width 216 height 115
copy p "Revontulentie 2 Sallatunturi, [GEOGRAPHIC_DATA]"
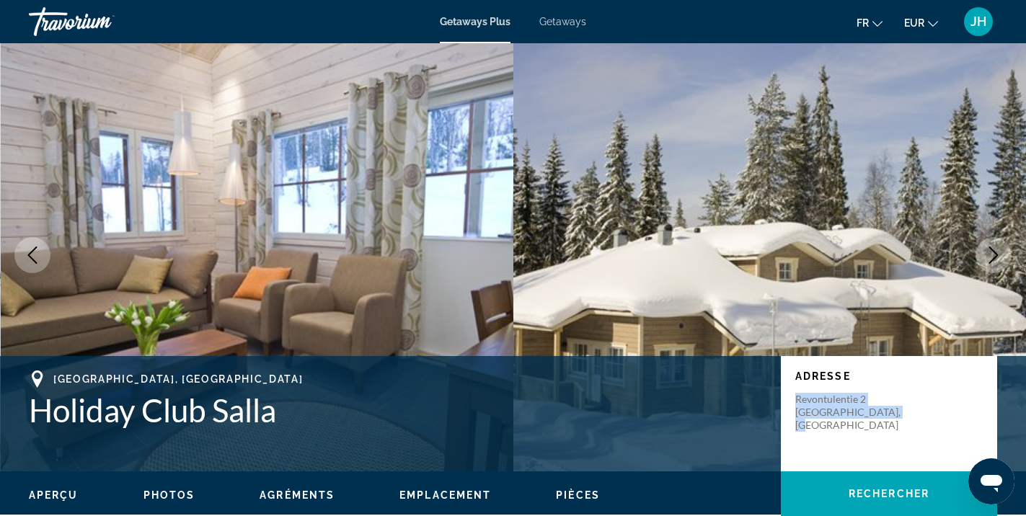
scroll to position [0, 0]
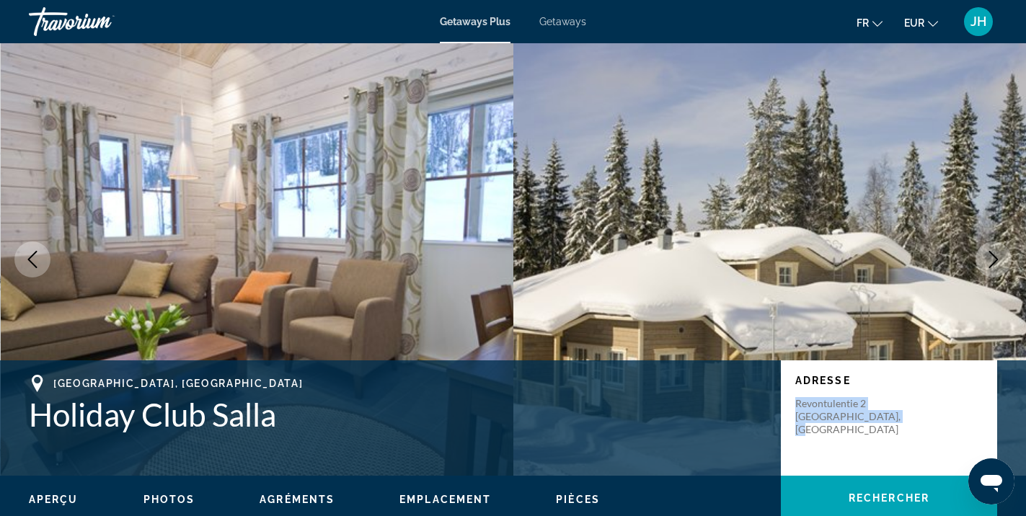
click at [566, 24] on span "Getaways" at bounding box center [563, 22] width 47 height 12
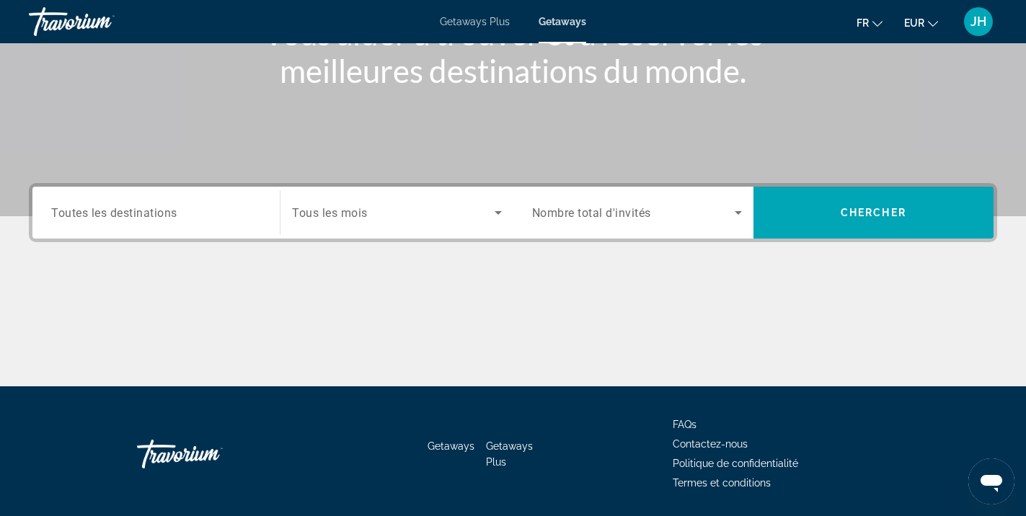
click at [231, 227] on div "Search widget" at bounding box center [156, 213] width 210 height 41
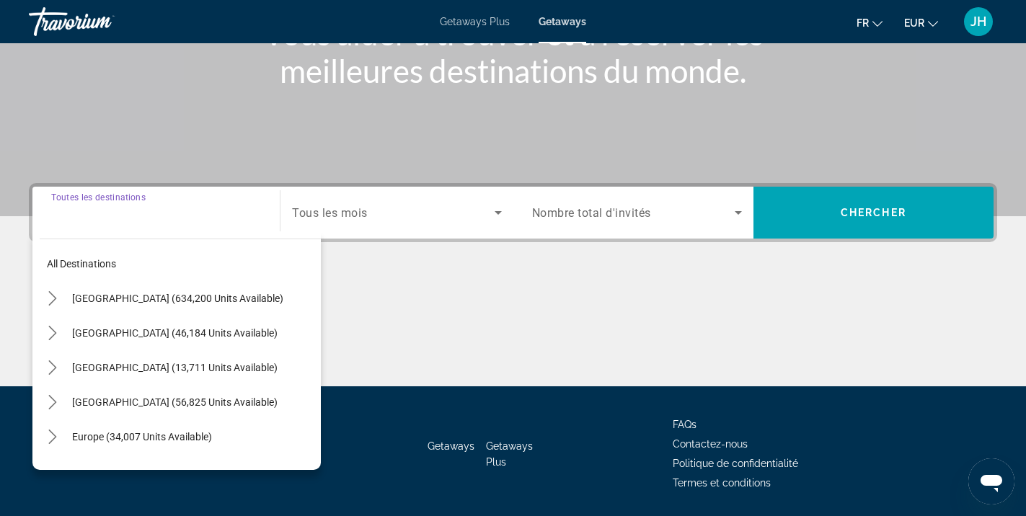
scroll to position [263, 0]
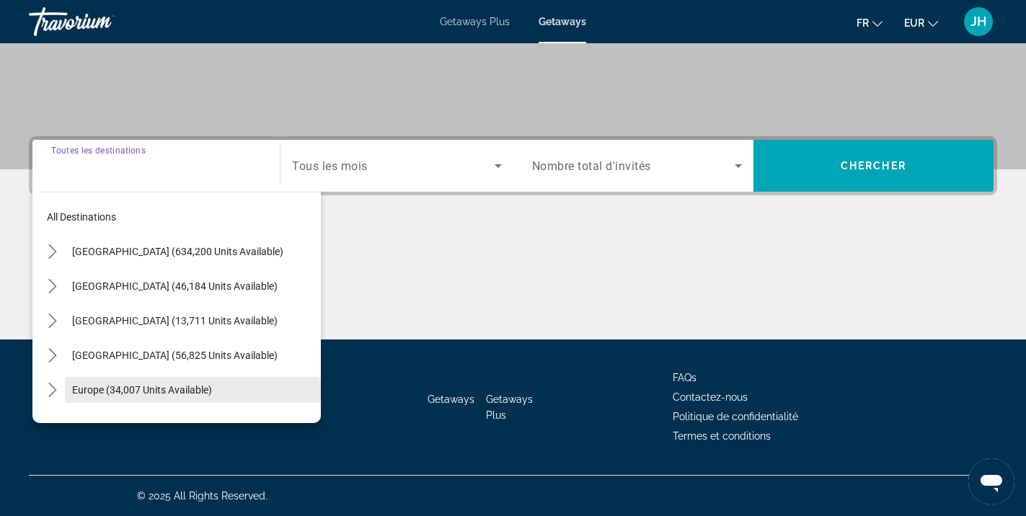
click at [97, 392] on span "Europe (34,007 units available)" at bounding box center [142, 390] width 140 height 12
type input "**********"
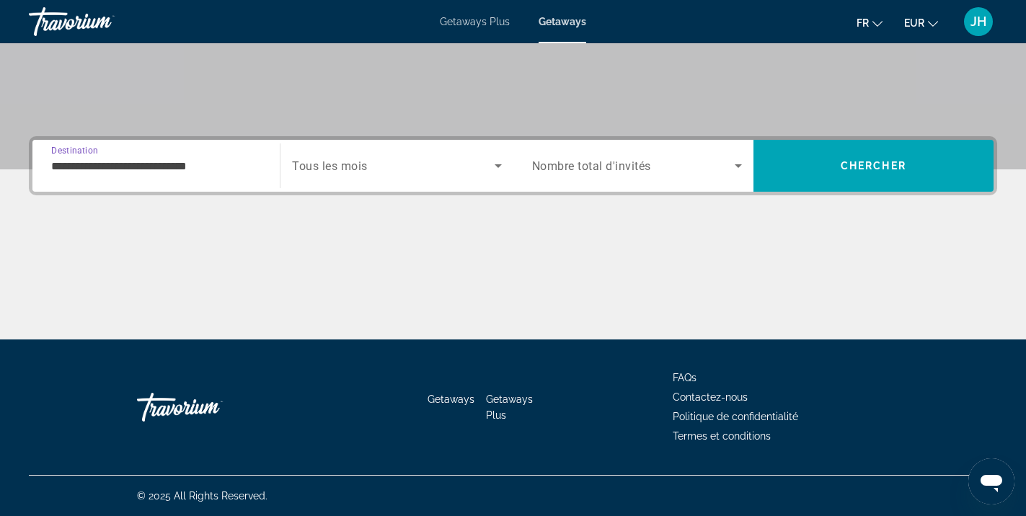
click at [370, 169] on span "Search widget" at bounding box center [393, 165] width 202 height 17
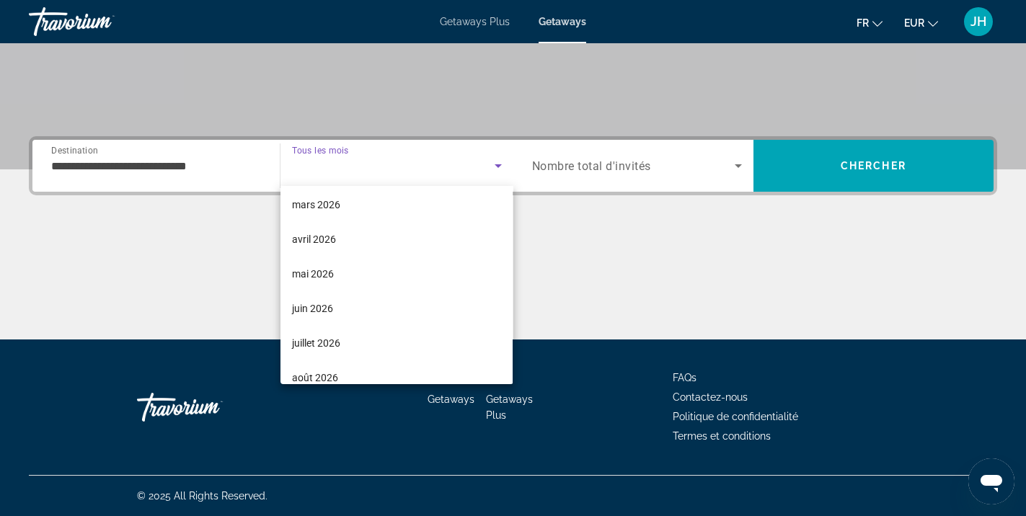
scroll to position [216, 0]
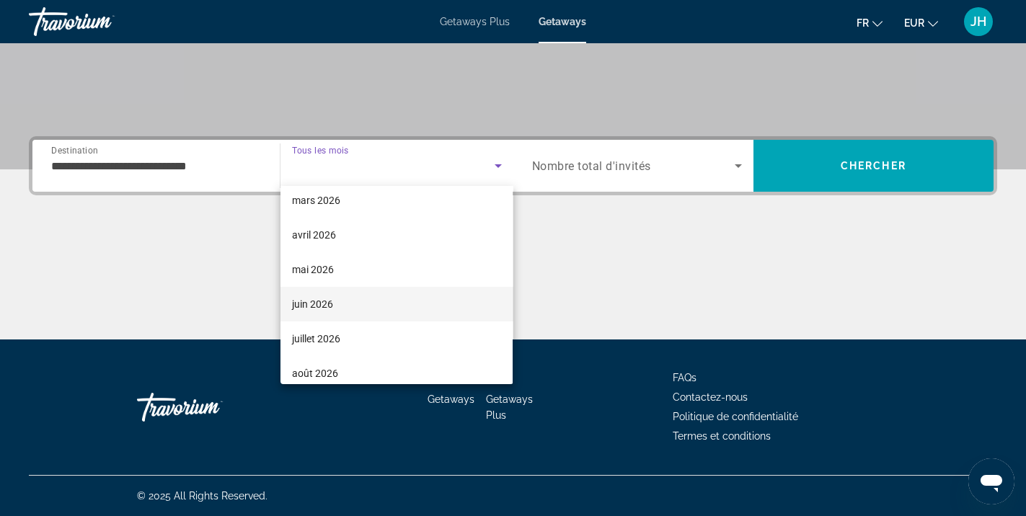
click at [387, 302] on mat-option "juin 2026" at bounding box center [397, 304] width 232 height 35
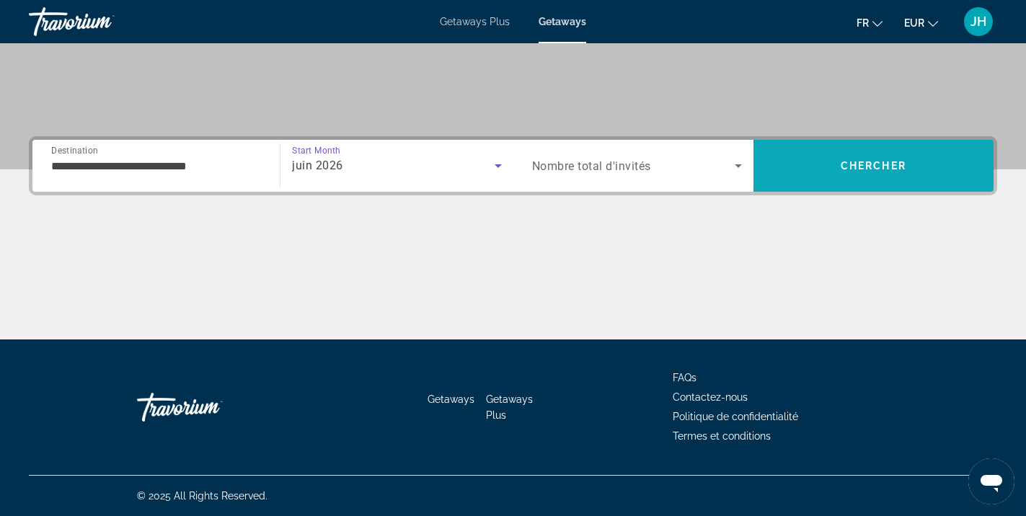
click at [866, 172] on span "Search" at bounding box center [874, 166] width 240 height 35
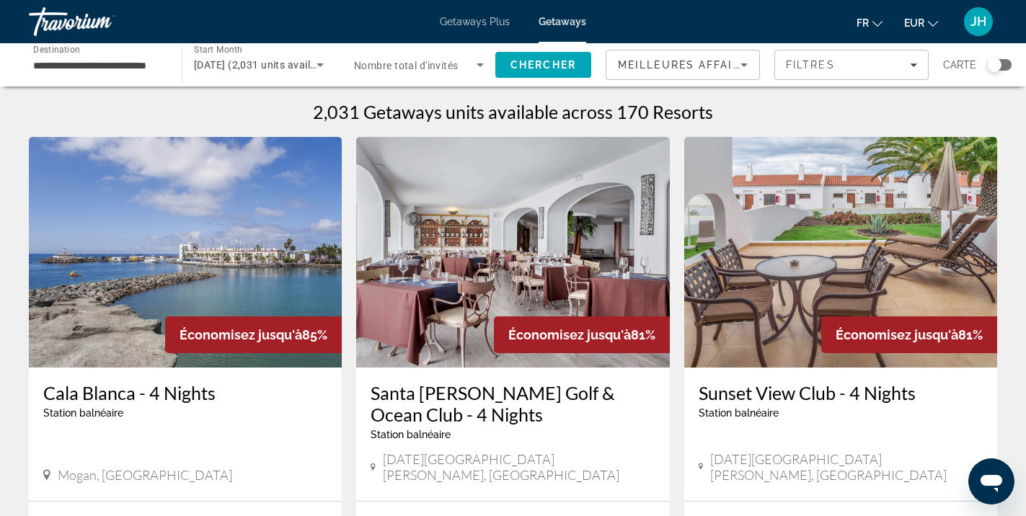
click at [724, 71] on div "Meilleures affaires" at bounding box center [679, 64] width 123 height 17
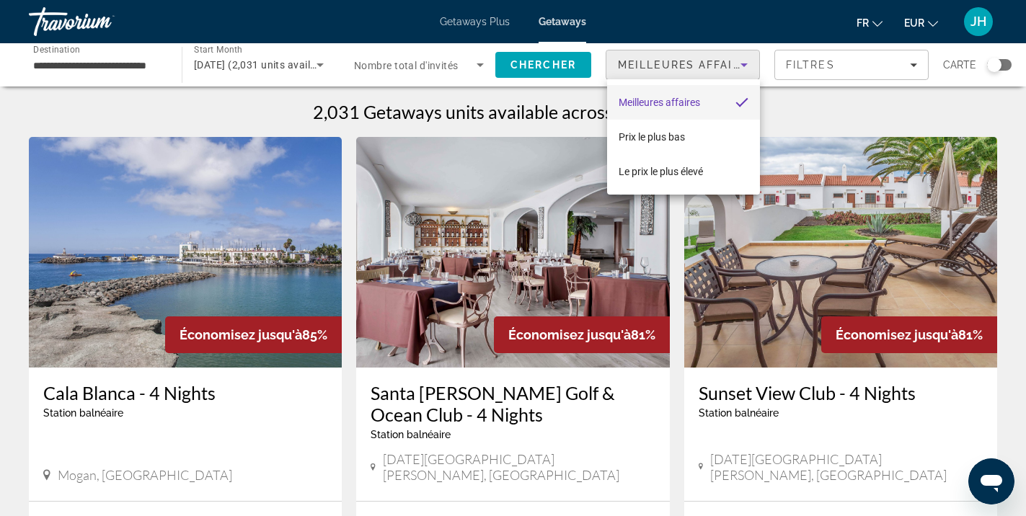
click at [735, 68] on div at bounding box center [513, 258] width 1026 height 516
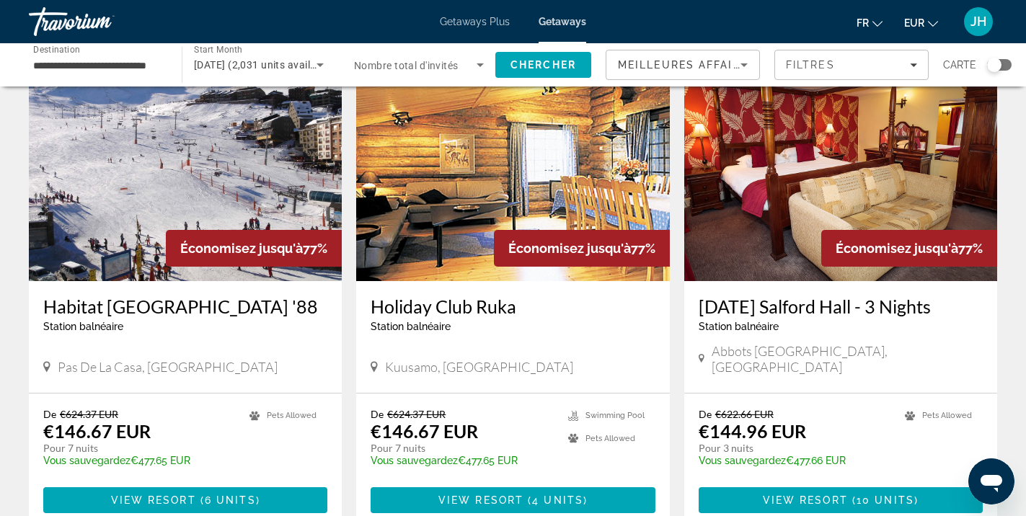
scroll to position [1659, 0]
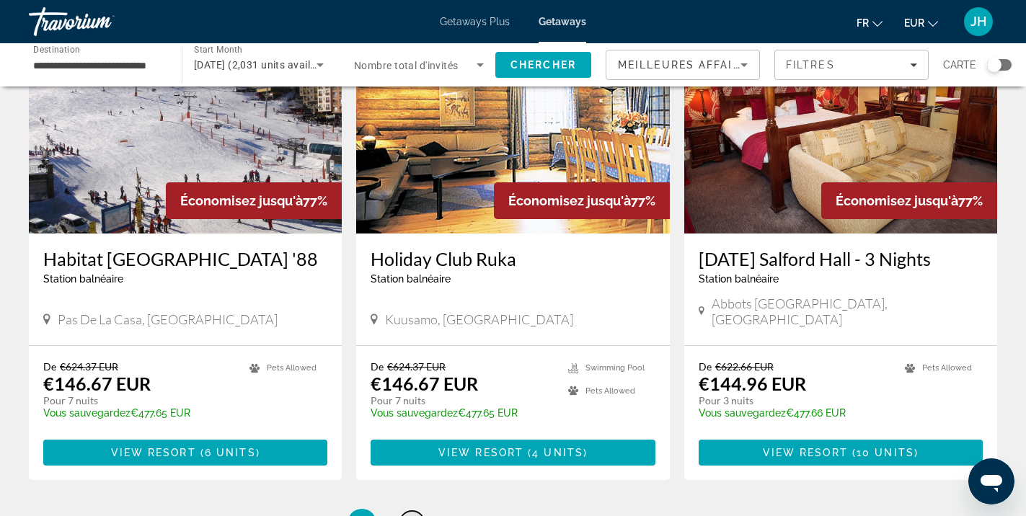
click at [403, 511] on link "page 2" at bounding box center [412, 523] width 25 height 25
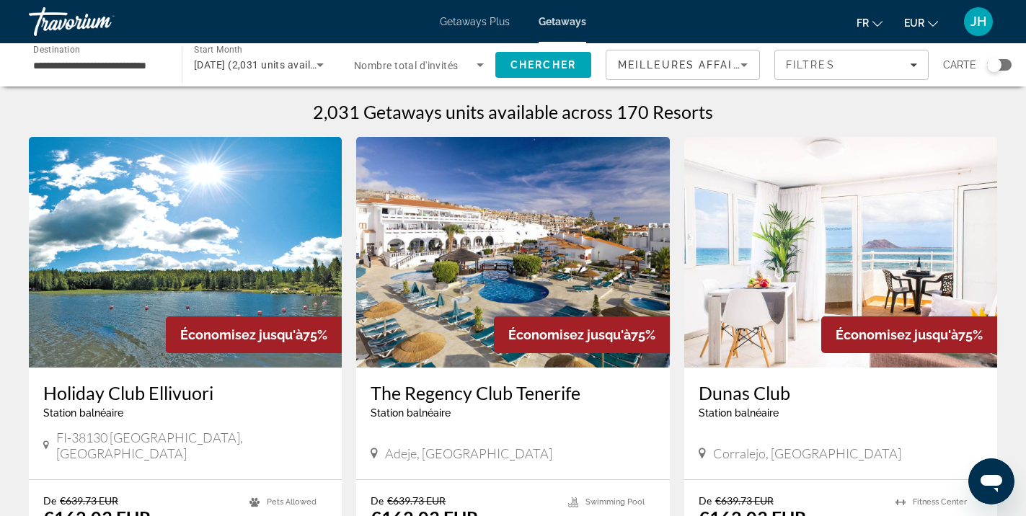
click at [480, 26] on span "Getaways Plus" at bounding box center [475, 22] width 70 height 12
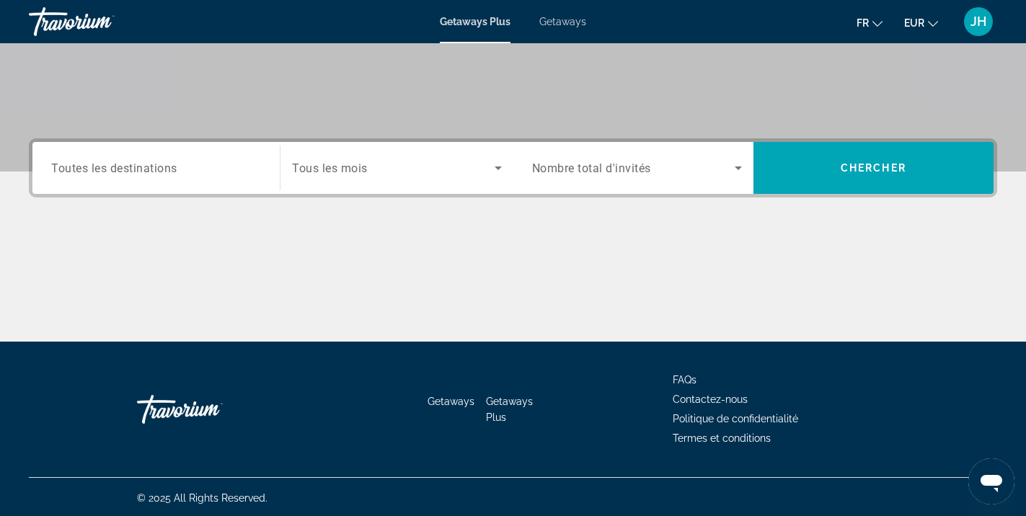
scroll to position [263, 0]
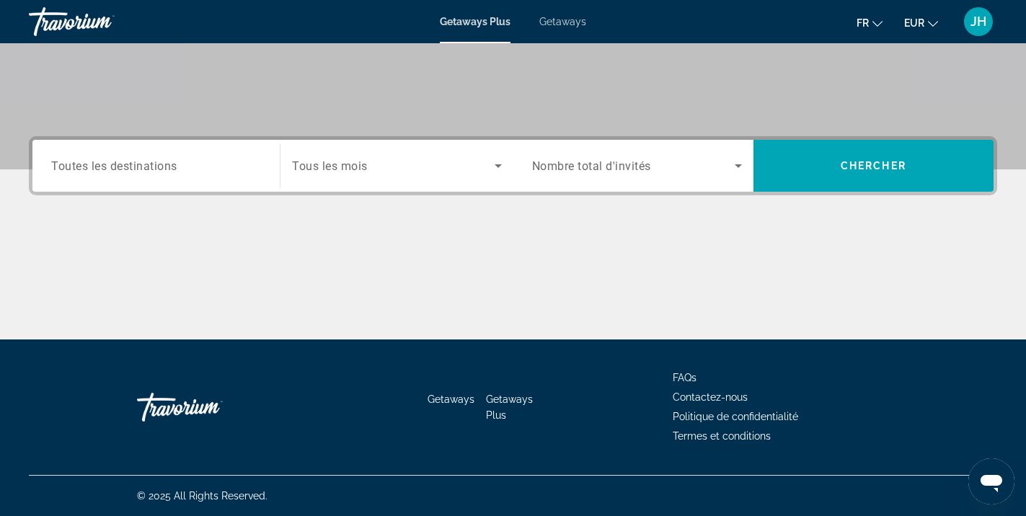
click at [544, 21] on span "Getaways" at bounding box center [563, 22] width 47 height 12
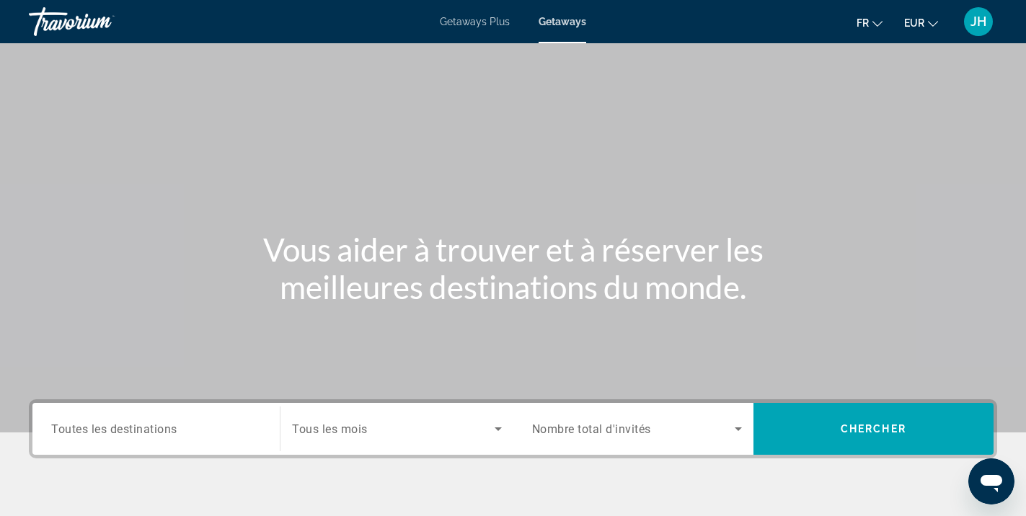
click at [88, 24] on div "Travorium" at bounding box center [101, 22] width 144 height 38
click at [975, 28] on span "JH" at bounding box center [979, 21] width 16 height 14
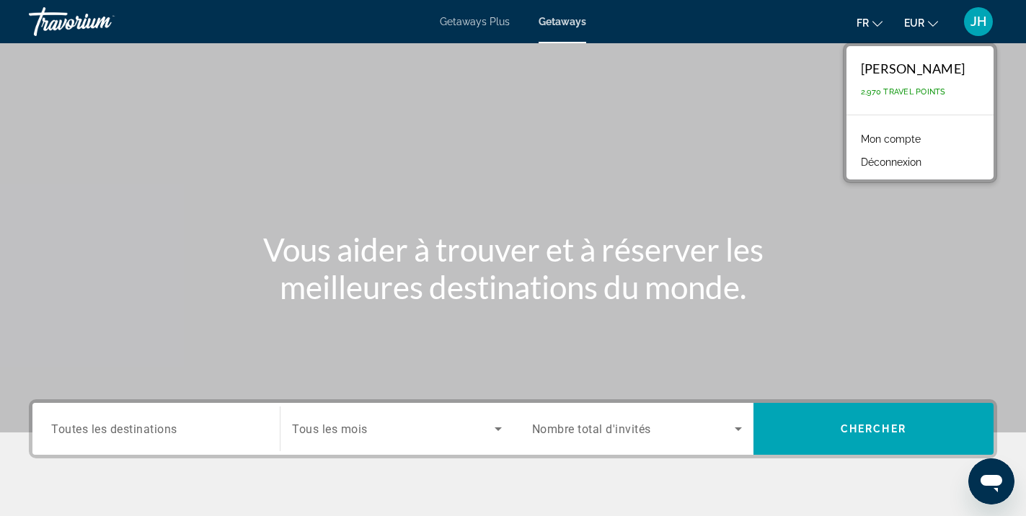
click at [912, 139] on link "Mon compte" at bounding box center [891, 139] width 74 height 19
